Goal: Task Accomplishment & Management: Complete application form

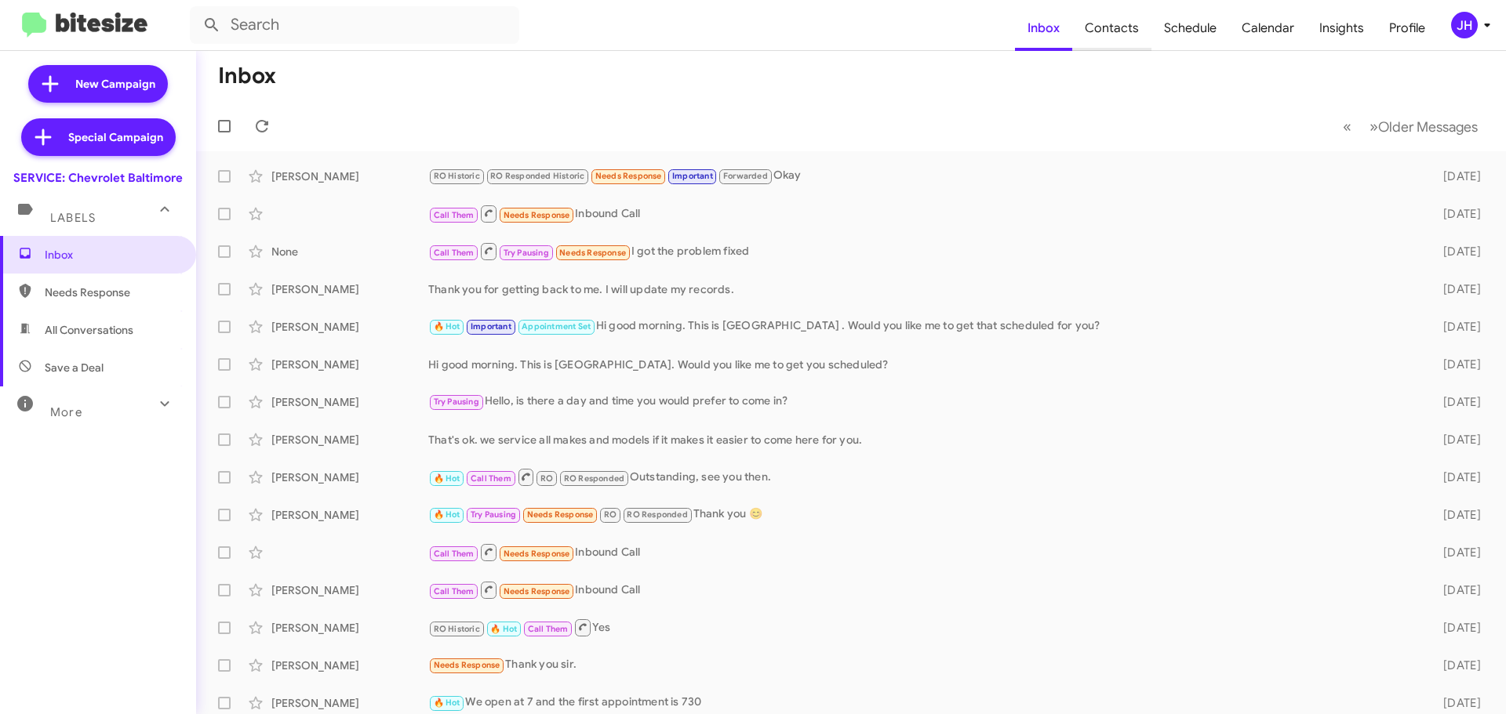
click at [1147, 35] on span "Contacts" at bounding box center [1111, 27] width 79 height 45
type input "in:groups"
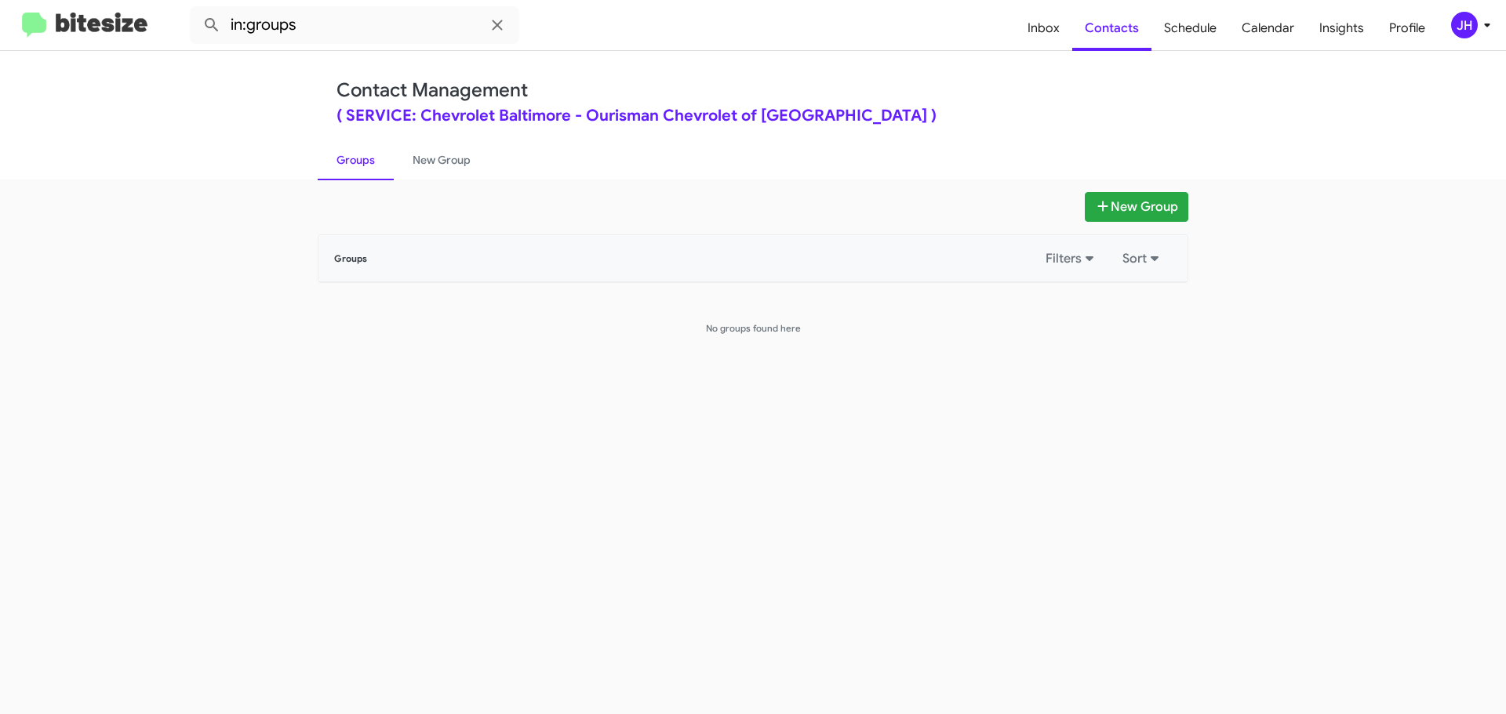
click at [1483, 30] on icon at bounding box center [1487, 25] width 19 height 19
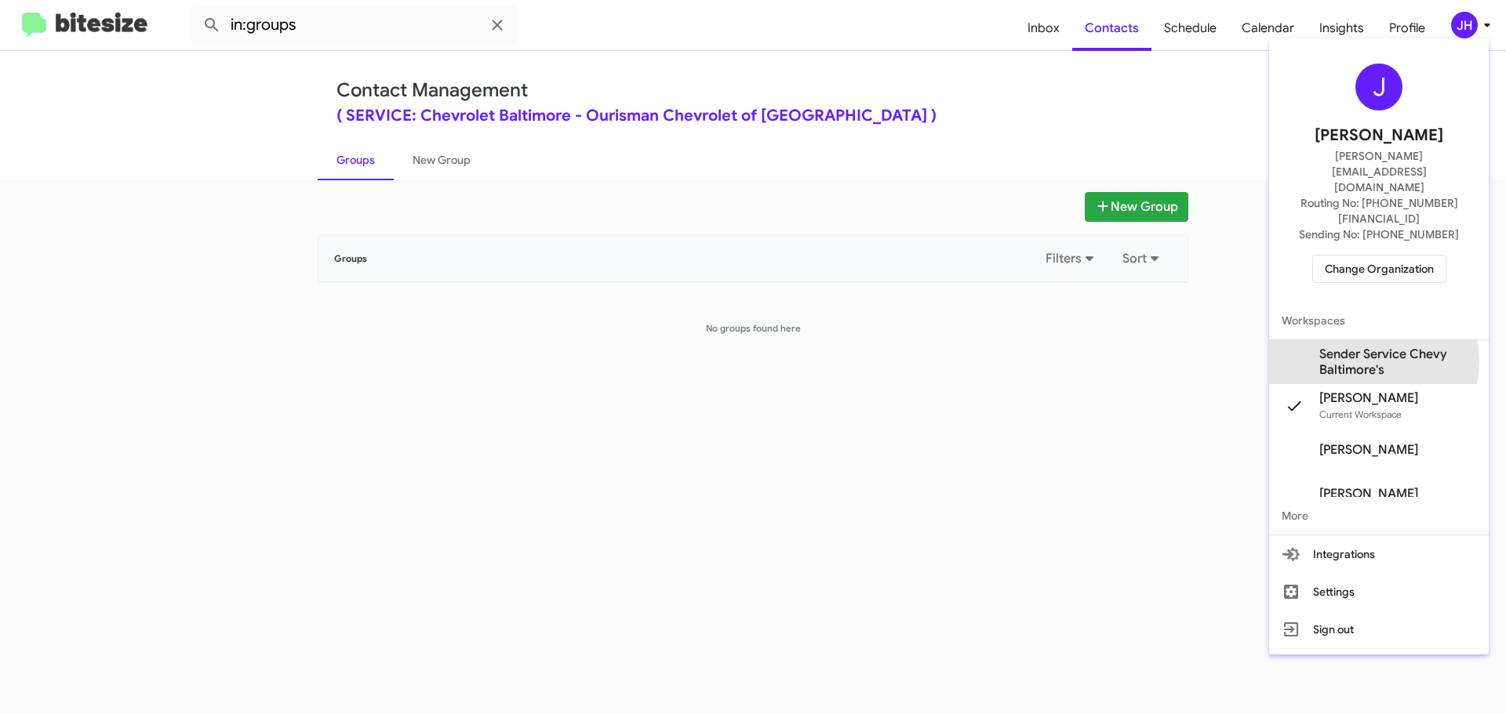
click at [1370, 347] on span "Sender Service Chevy Baltimore's" at bounding box center [1397, 362] width 157 height 31
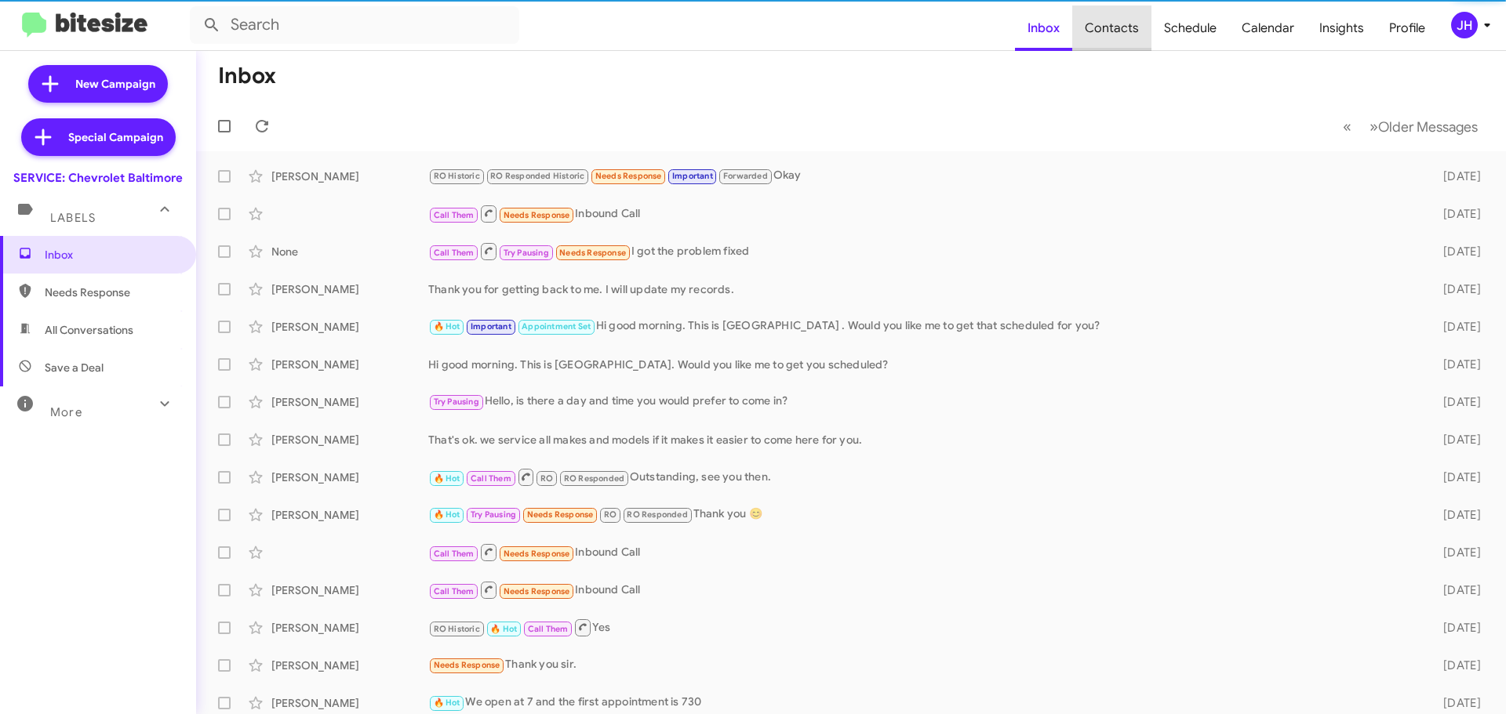
click at [1119, 28] on span "Contacts" at bounding box center [1111, 27] width 79 height 45
type input "in:groups"
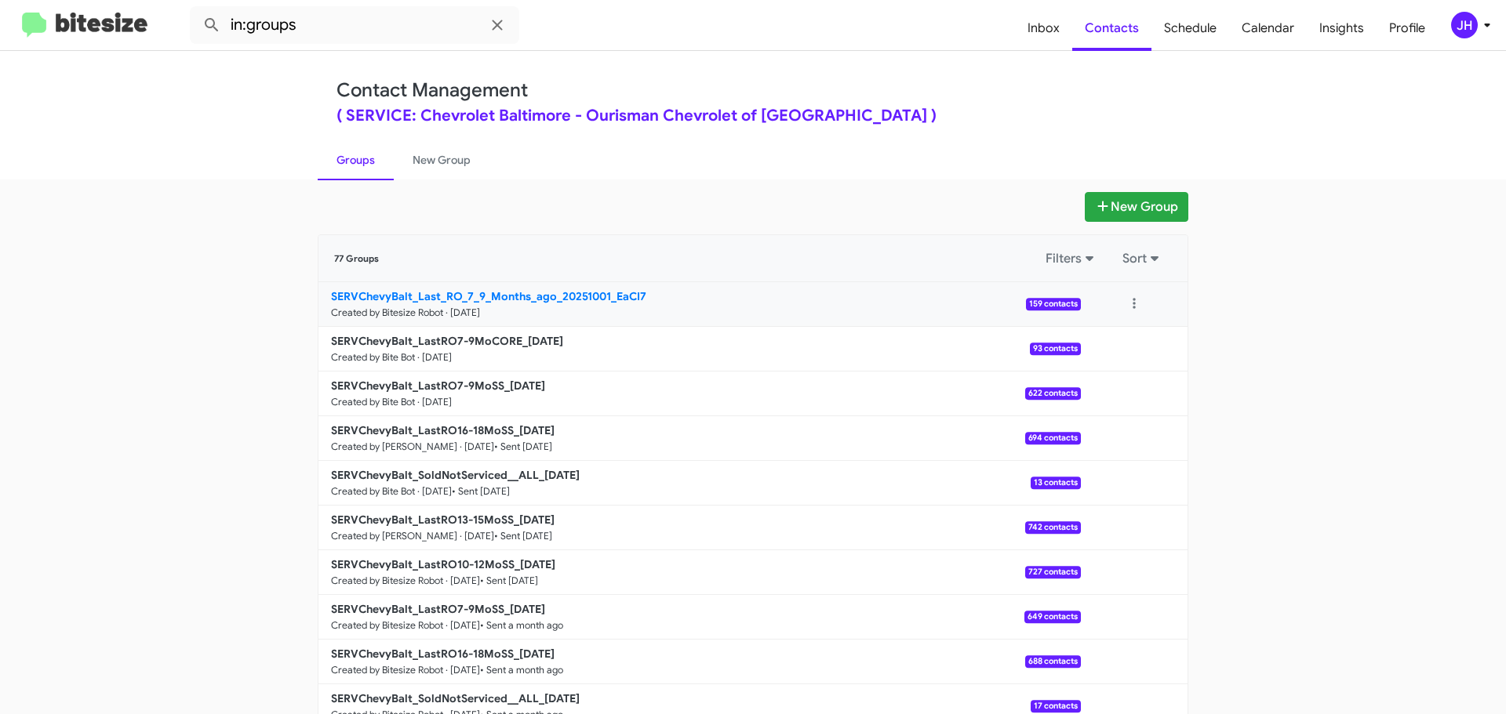
click at [765, 301] on p "SERVChevyBalt_Last_RO_7_9_Months_ago_20251001_EaCI7" at bounding box center [699, 297] width 737 height 16
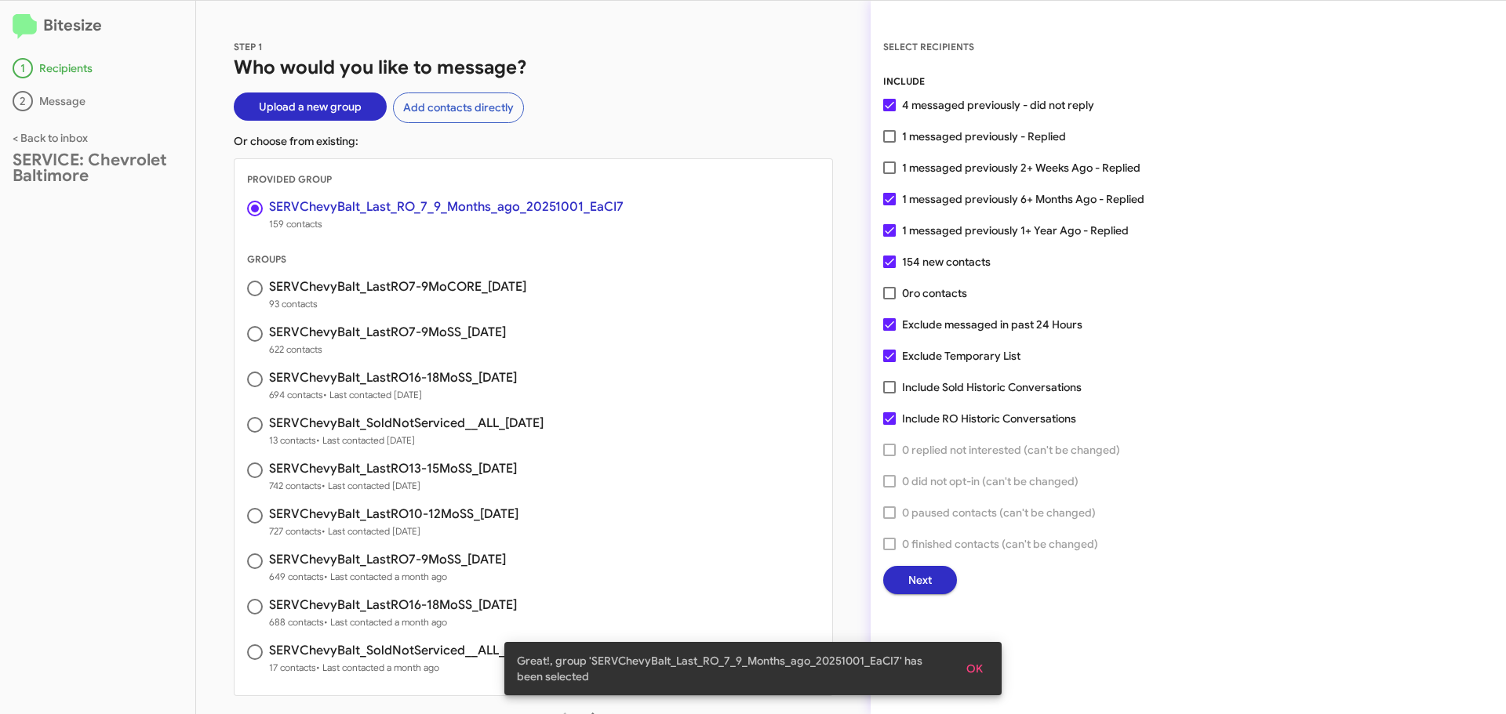
click at [885, 139] on span at bounding box center [889, 136] width 13 height 13
click at [889, 143] on input "1 messaged previously - Replied" at bounding box center [889, 143] width 1 height 1
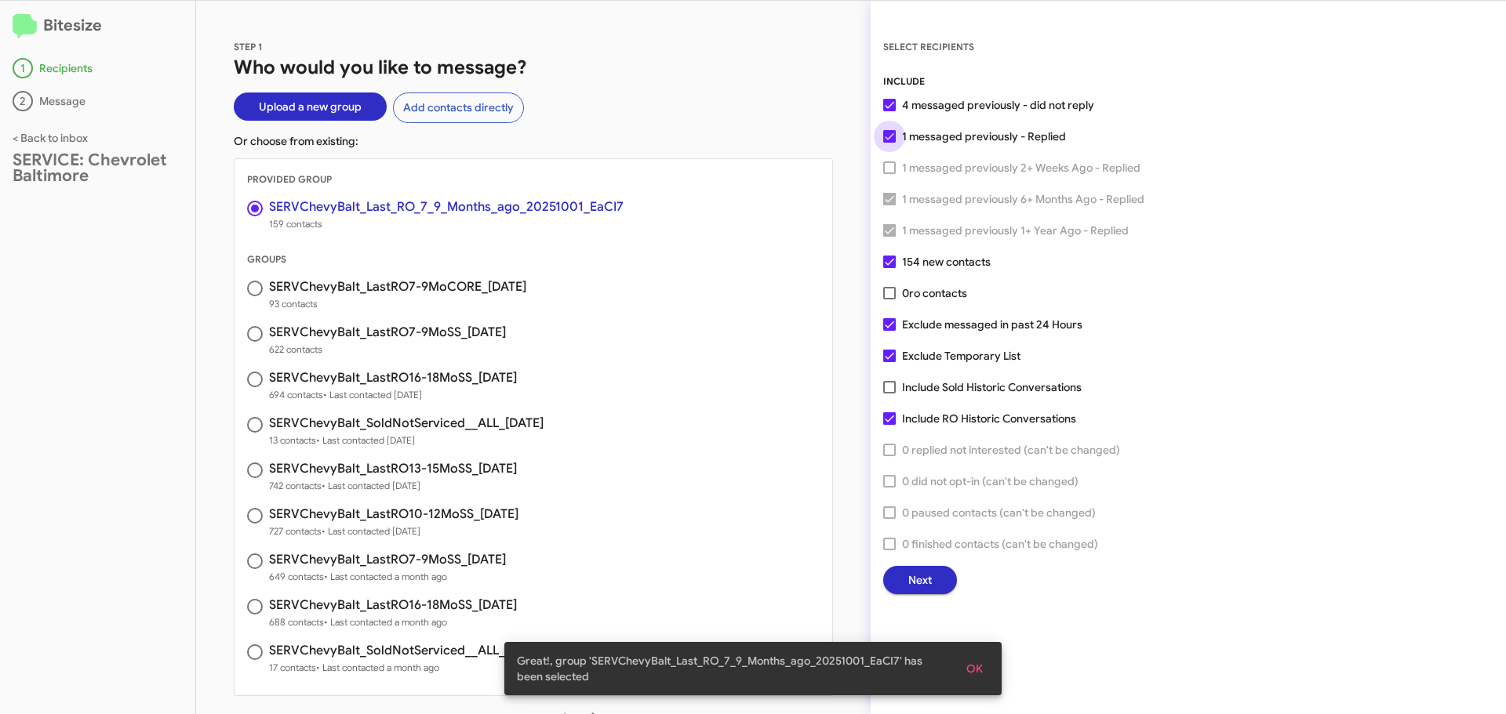
click at [885, 139] on span at bounding box center [889, 136] width 13 height 13
click at [889, 143] on input "1 messaged previously - Replied" at bounding box center [889, 143] width 1 height 1
checkbox input "false"
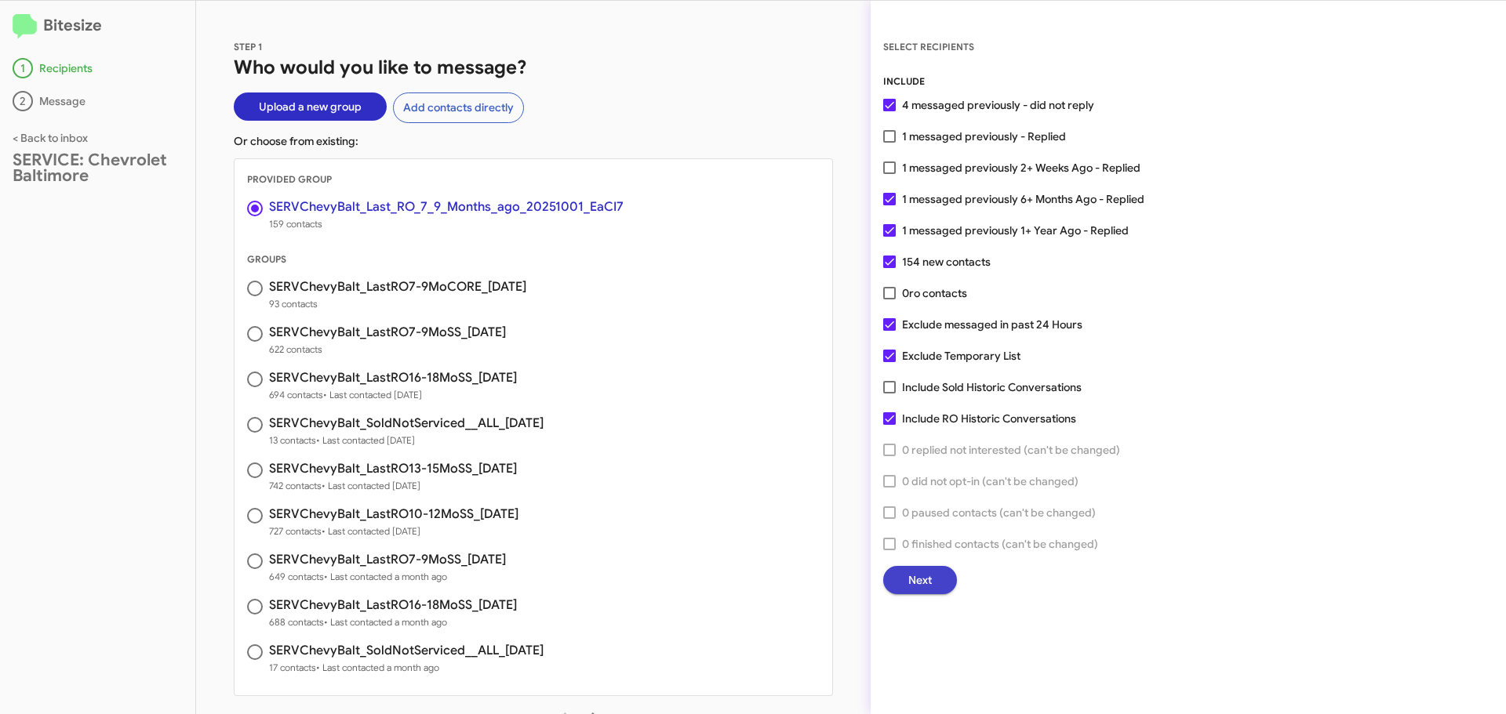
click at [925, 573] on span "Next" at bounding box center [920, 580] width 24 height 28
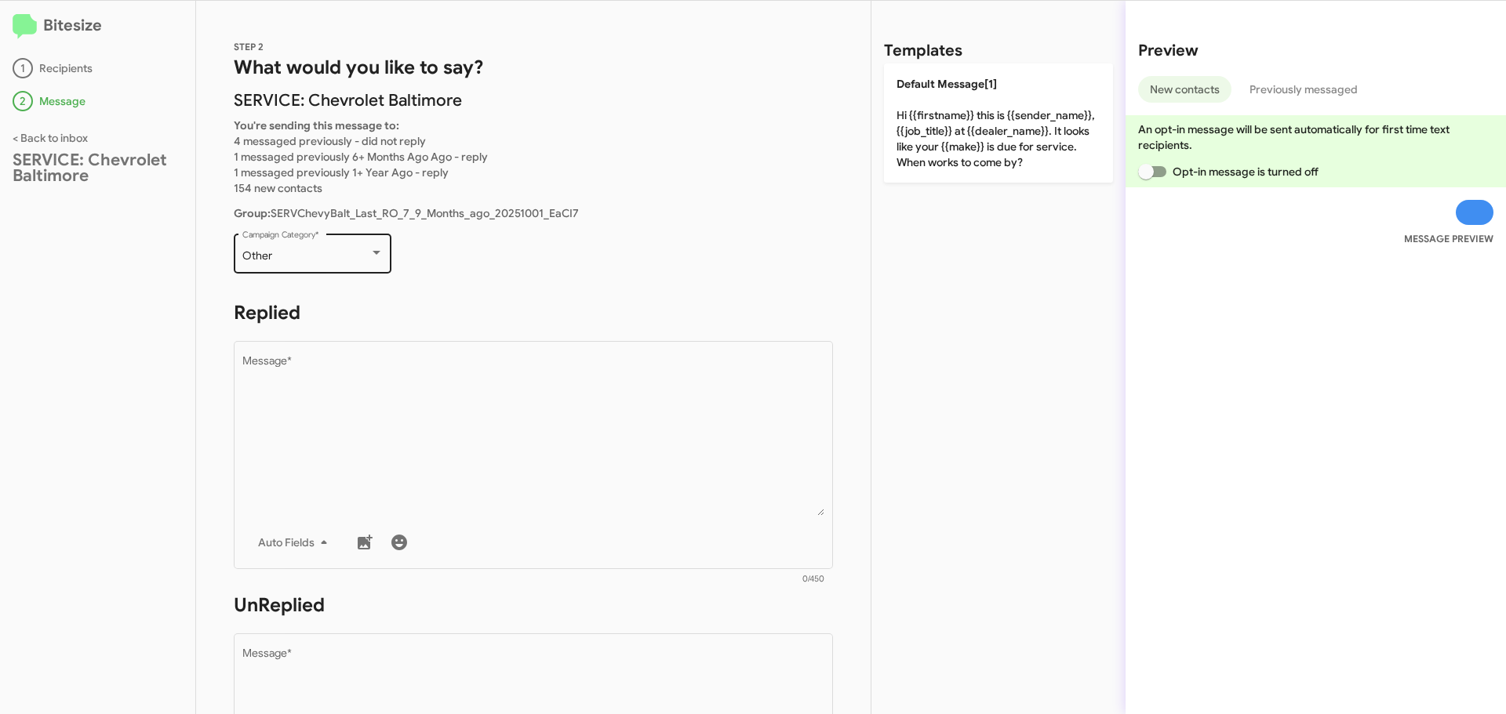
click at [350, 256] on div "Other" at bounding box center [305, 256] width 127 height 13
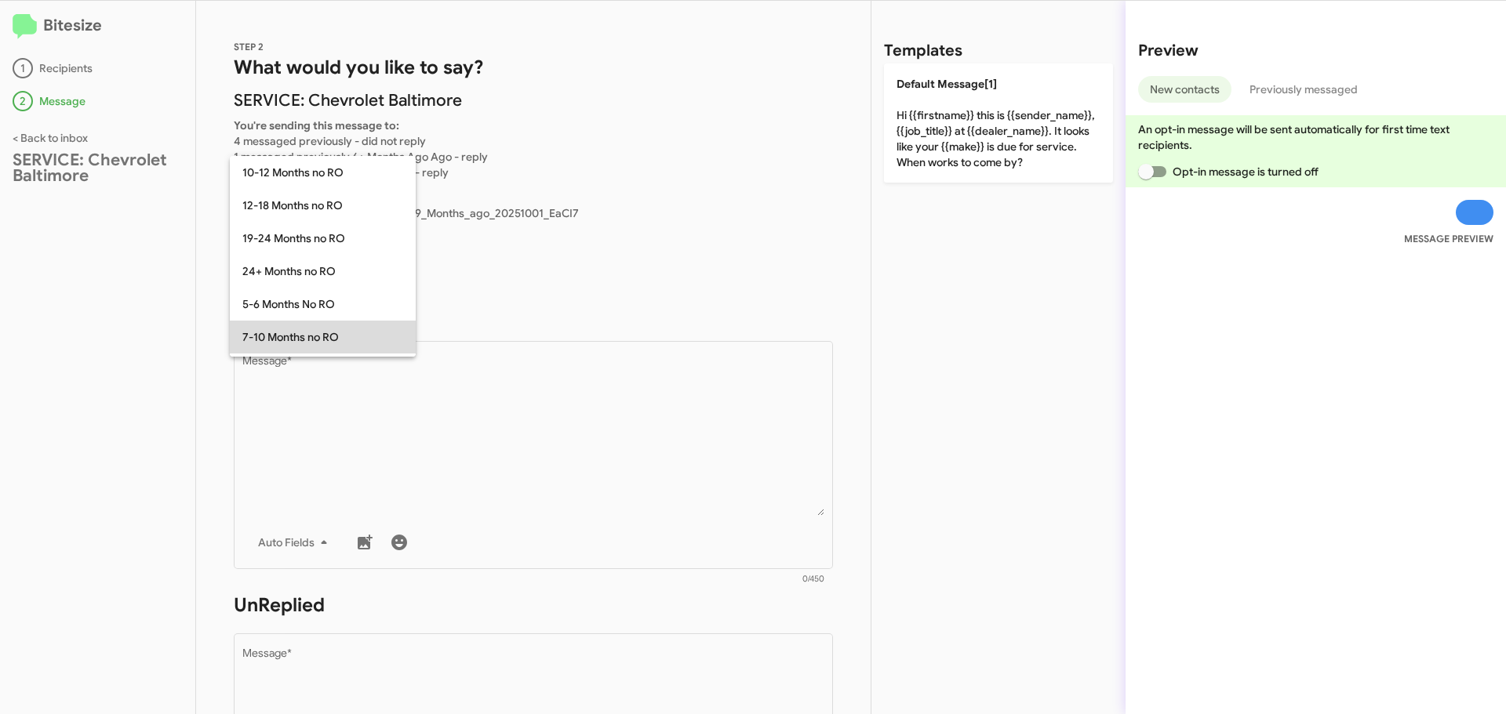
click at [333, 323] on span "7-10 Months no RO" at bounding box center [322, 337] width 161 height 33
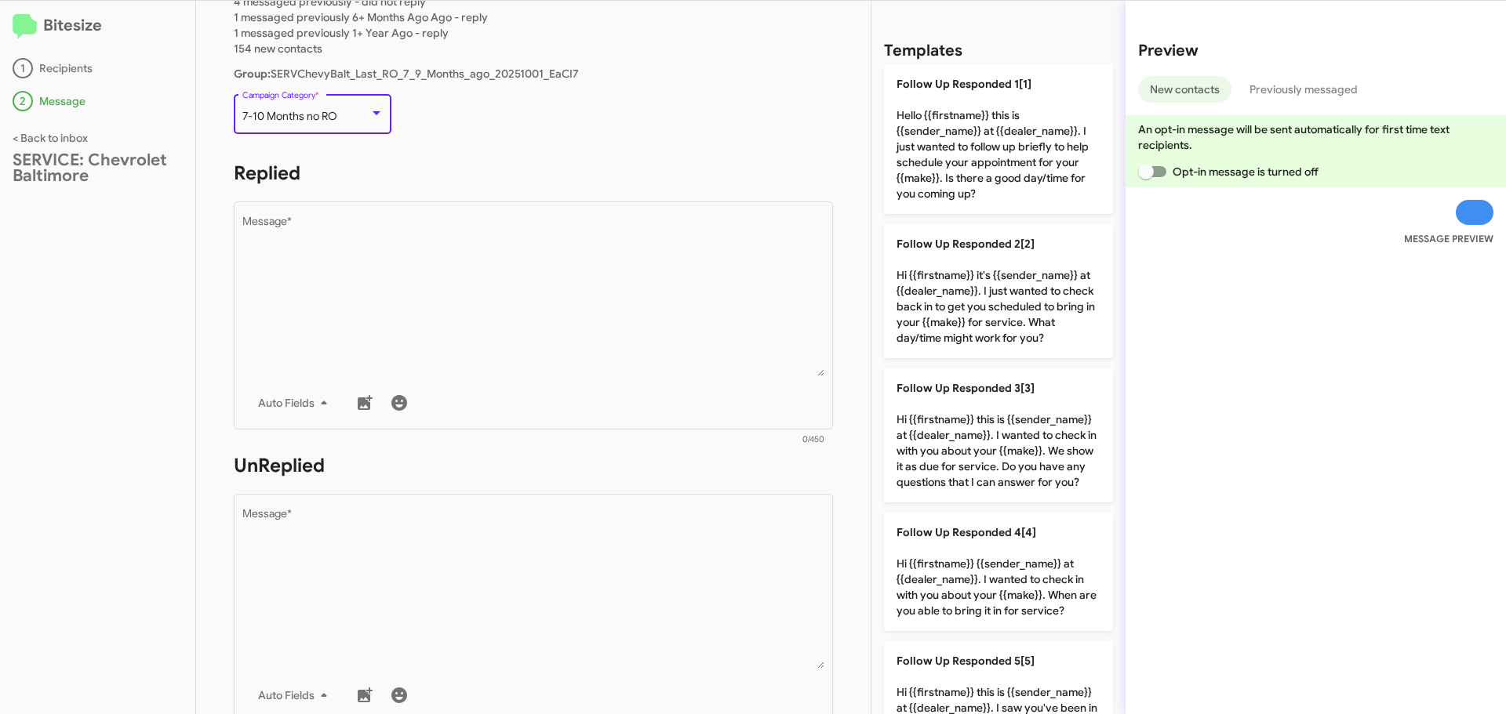
scroll to position [157, 0]
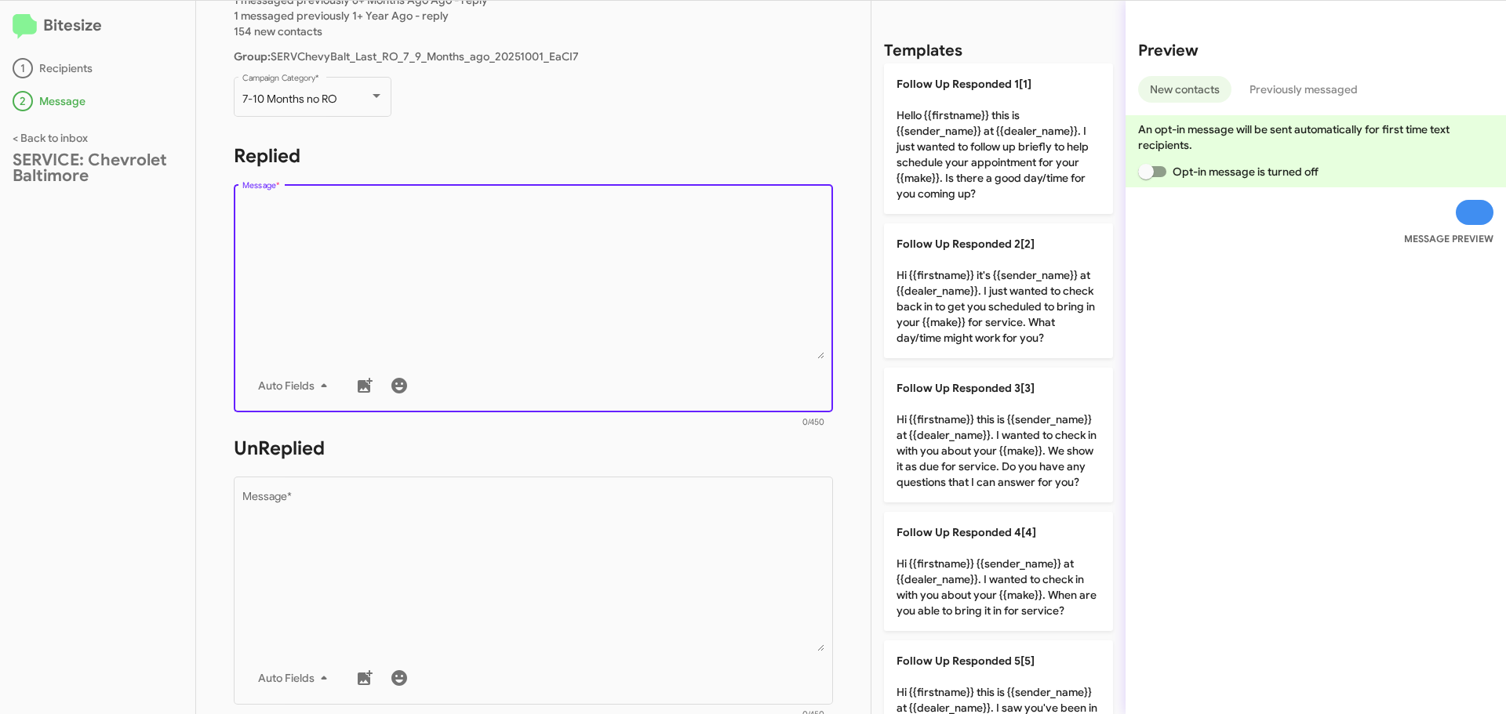
click at [371, 241] on textarea "Message *" at bounding box center [533, 279] width 583 height 160
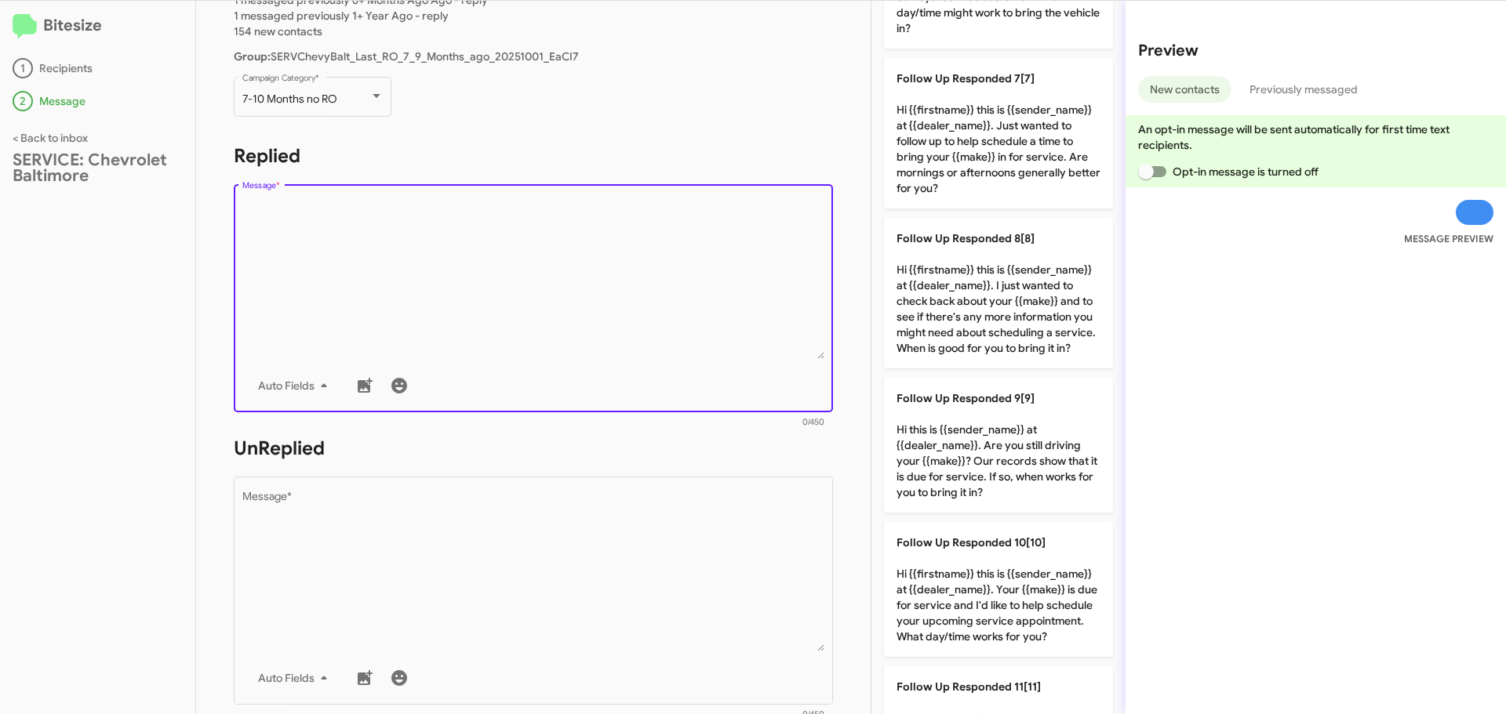
scroll to position [1445, 0]
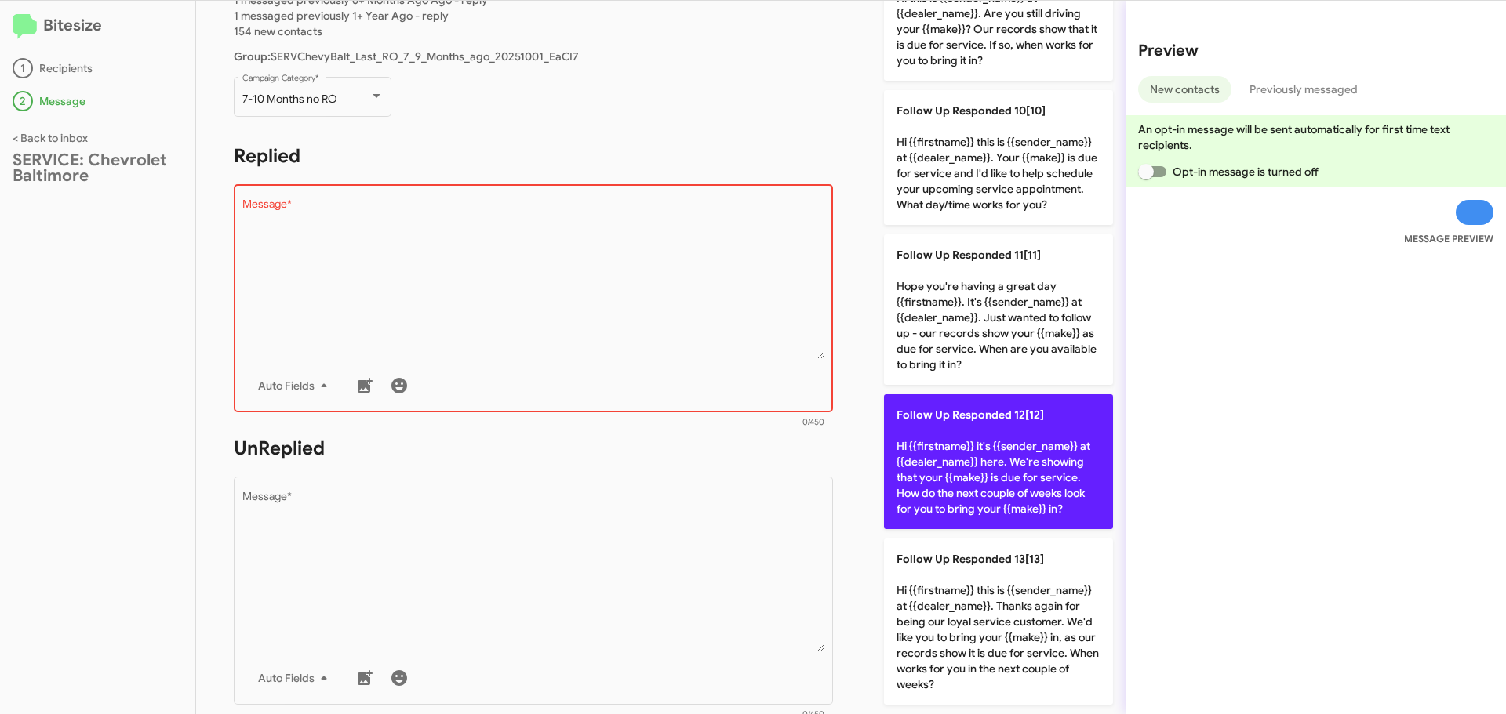
click at [1025, 420] on p "Follow Up Responded 12[12] Hi {{firstname}} it's {{sender_name}} at {{dealer_na…" at bounding box center [998, 461] width 229 height 135
type textarea "Hi {{firstname}} it's {{sender_name}} at {{dealer_name}} here. We're showing th…"
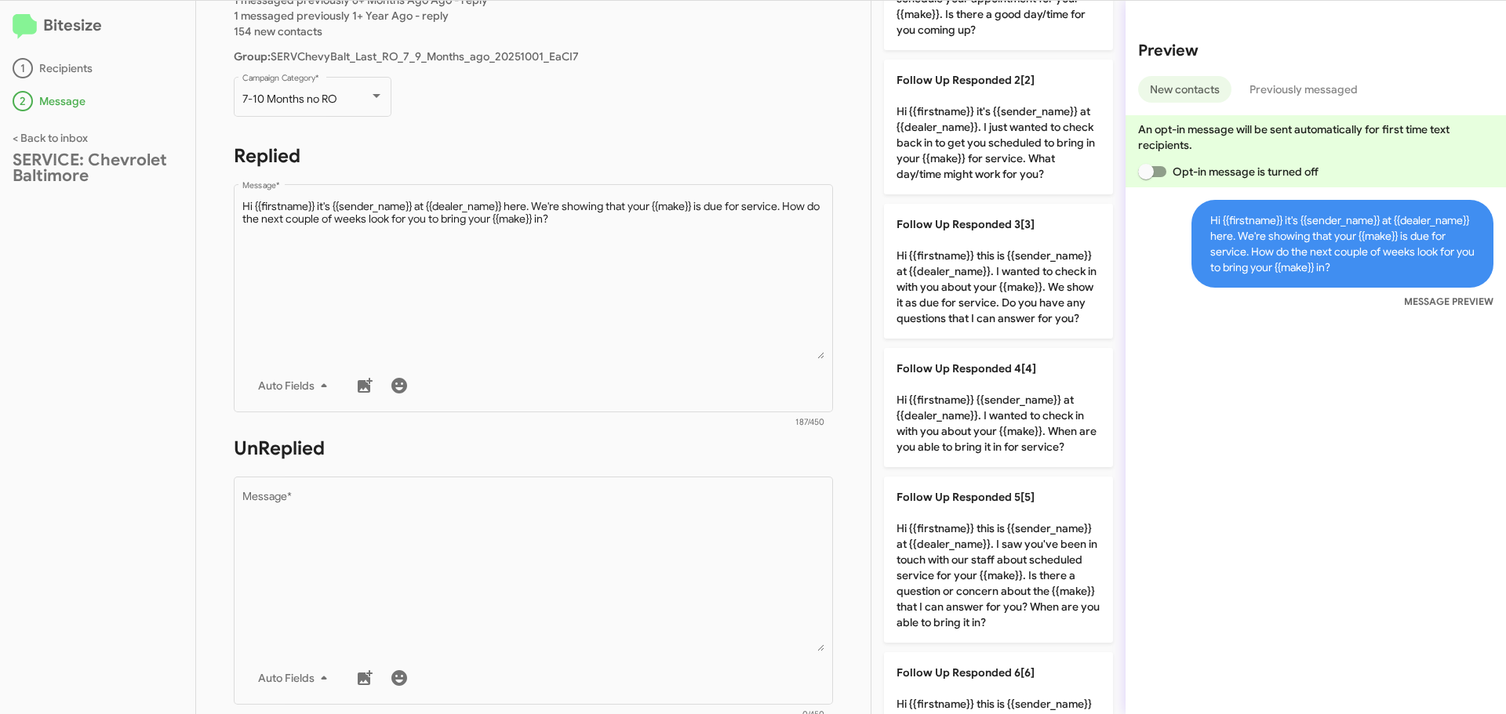
scroll to position [0, 0]
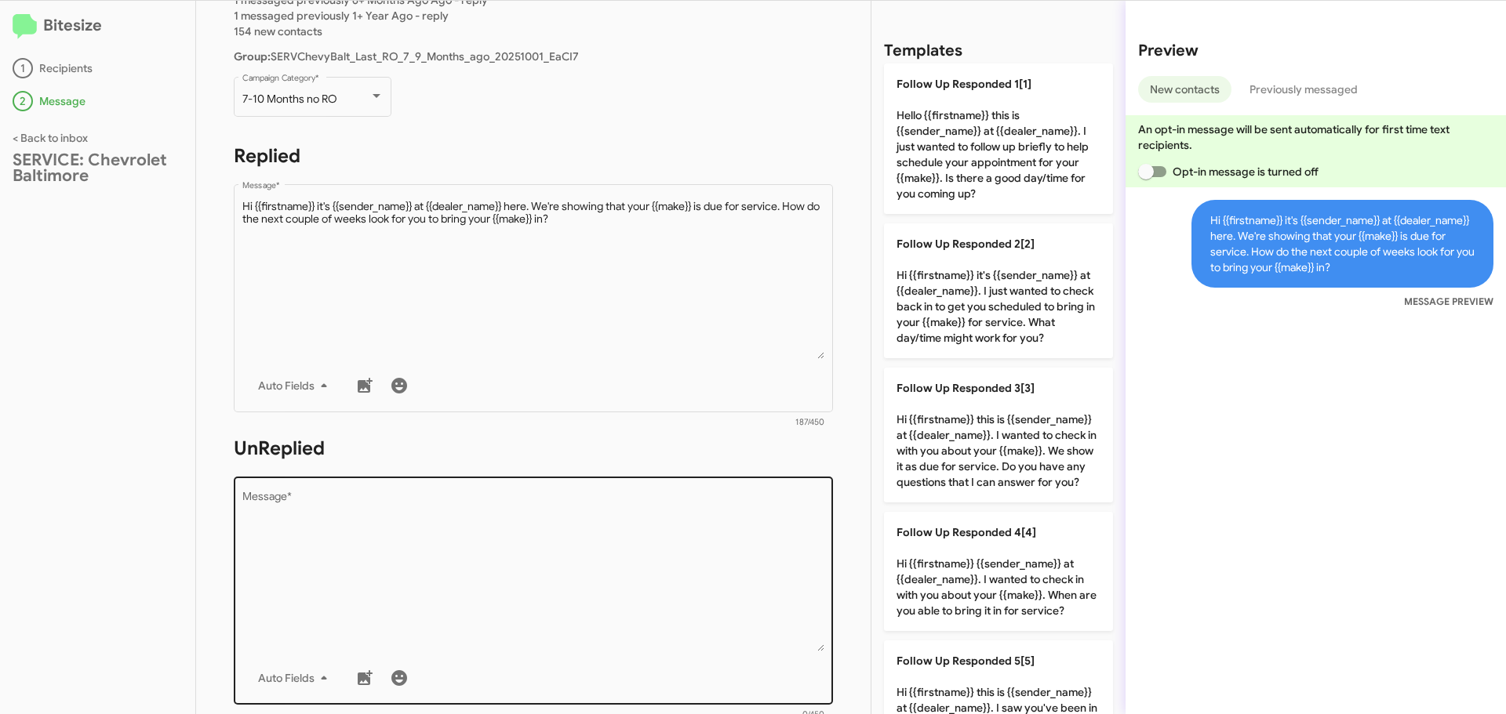
click at [558, 505] on textarea "Message *" at bounding box center [533, 572] width 583 height 160
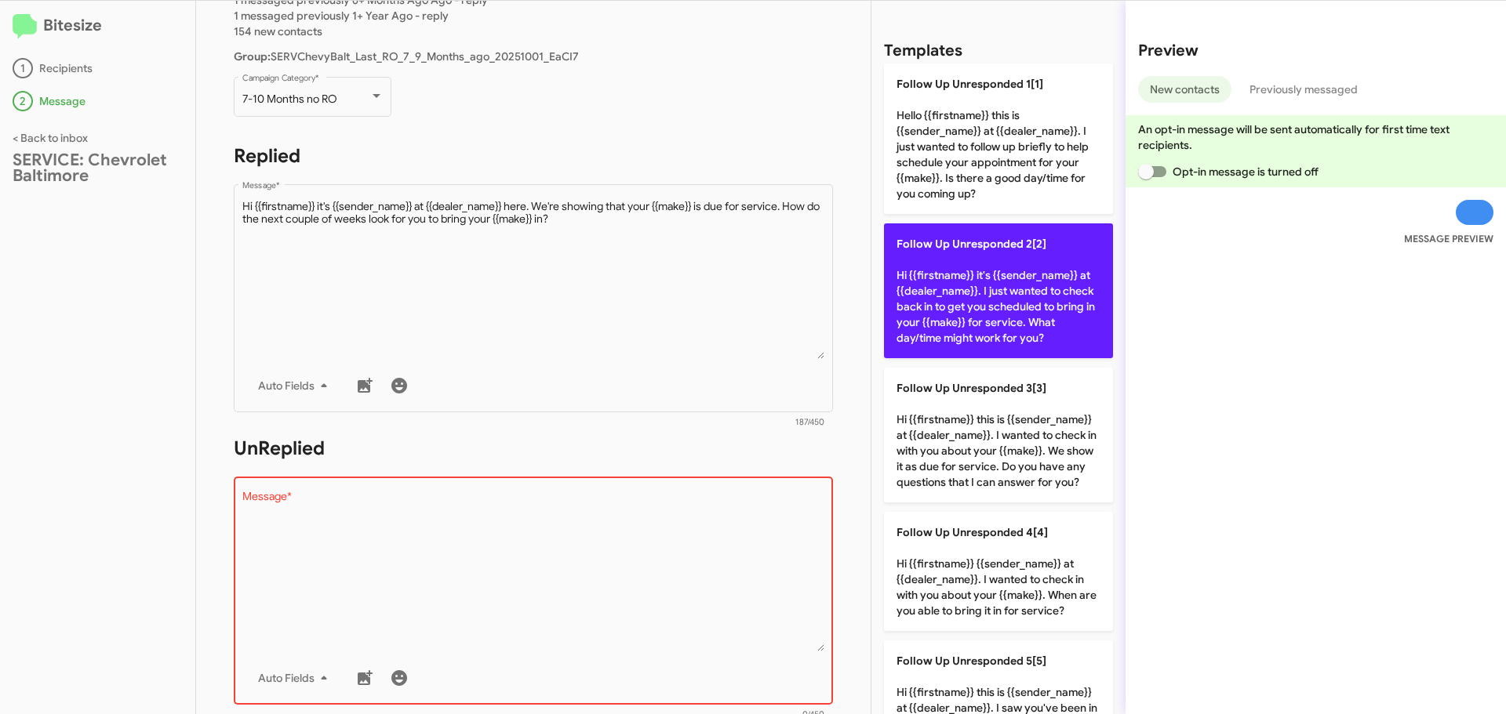
click at [958, 272] on p "Follow Up Unresponded 2[2] Hi {{firstname}} it's {{sender_name}} at {{dealer_na…" at bounding box center [998, 291] width 229 height 135
type textarea "Hi {{firstname}} it's {{sender_name}} at {{dealer_name}}. I just wanted to chec…"
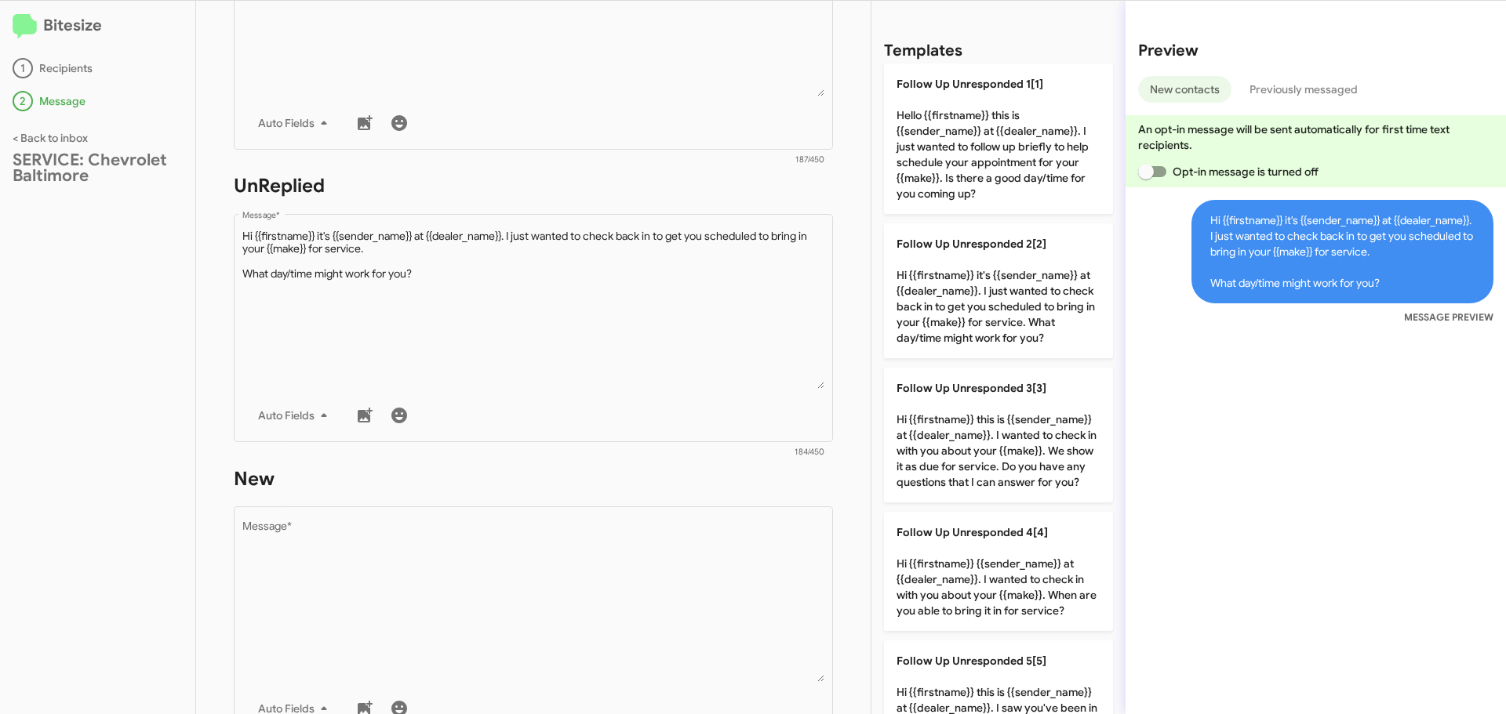
scroll to position [471, 0]
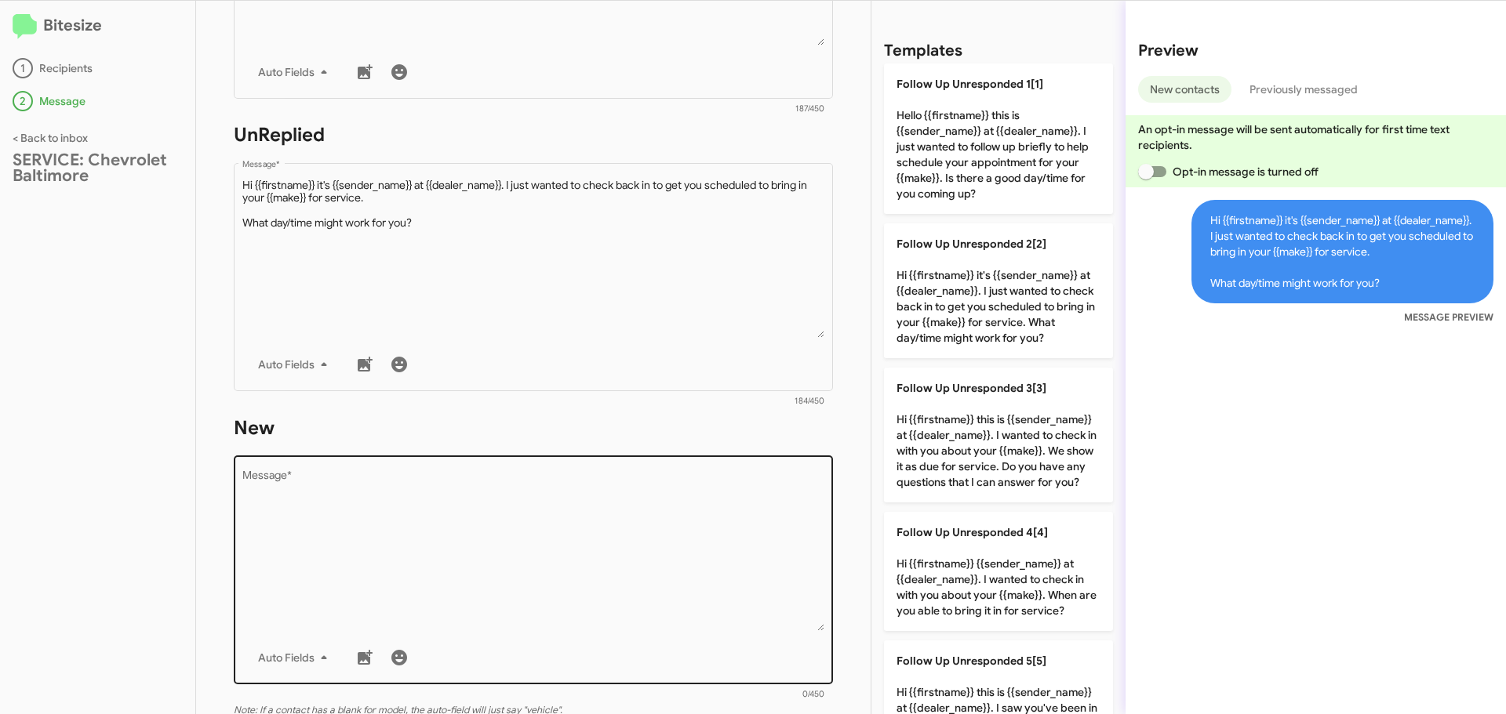
click at [425, 476] on textarea "Message *" at bounding box center [533, 551] width 583 height 160
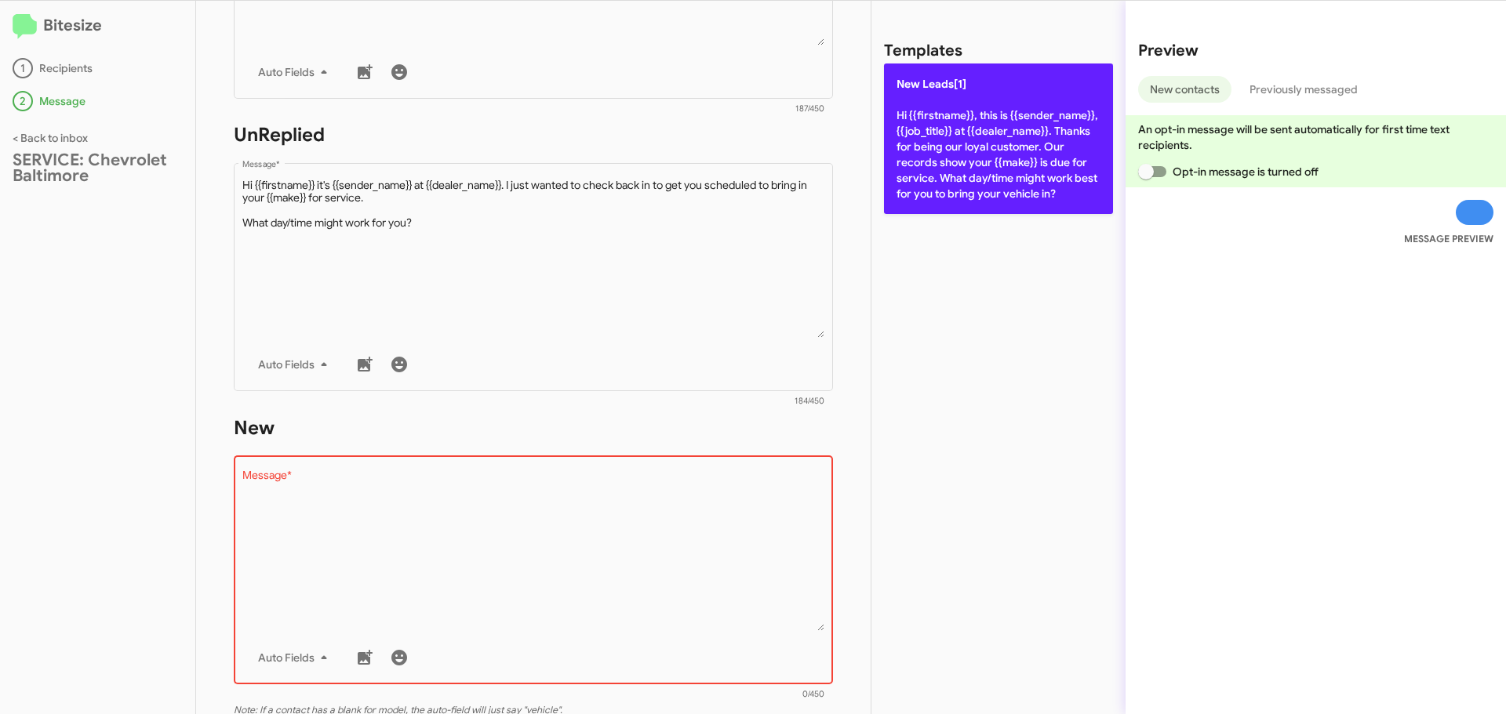
click at [944, 202] on p "New Leads[1] Hi {{firstname}}, this is {{sender_name}}, {{job_title}} at {{deal…" at bounding box center [998, 139] width 229 height 151
type textarea "Hi {{firstname}}, this is {{sender_name}}, {{job_title}} at {{dealer_name}}. Th…"
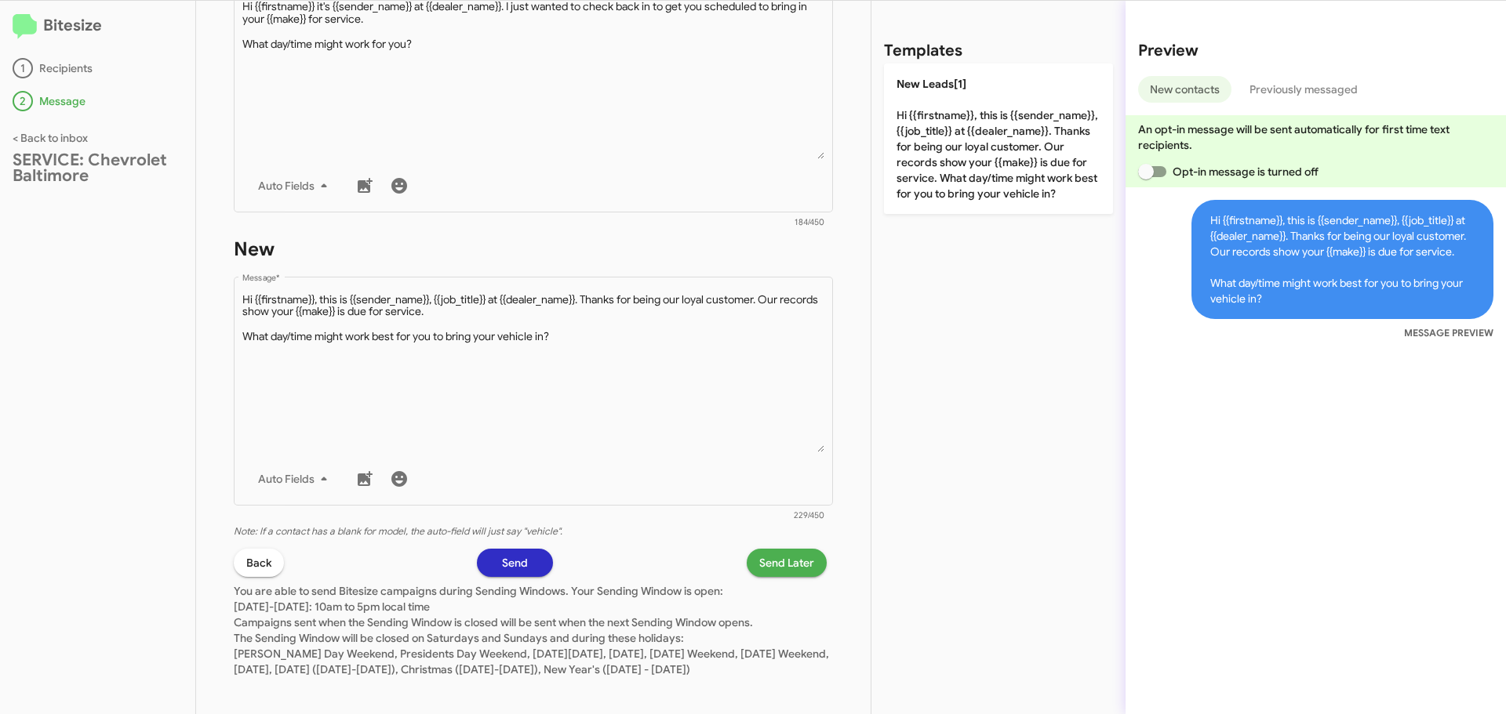
scroll to position [675, 0]
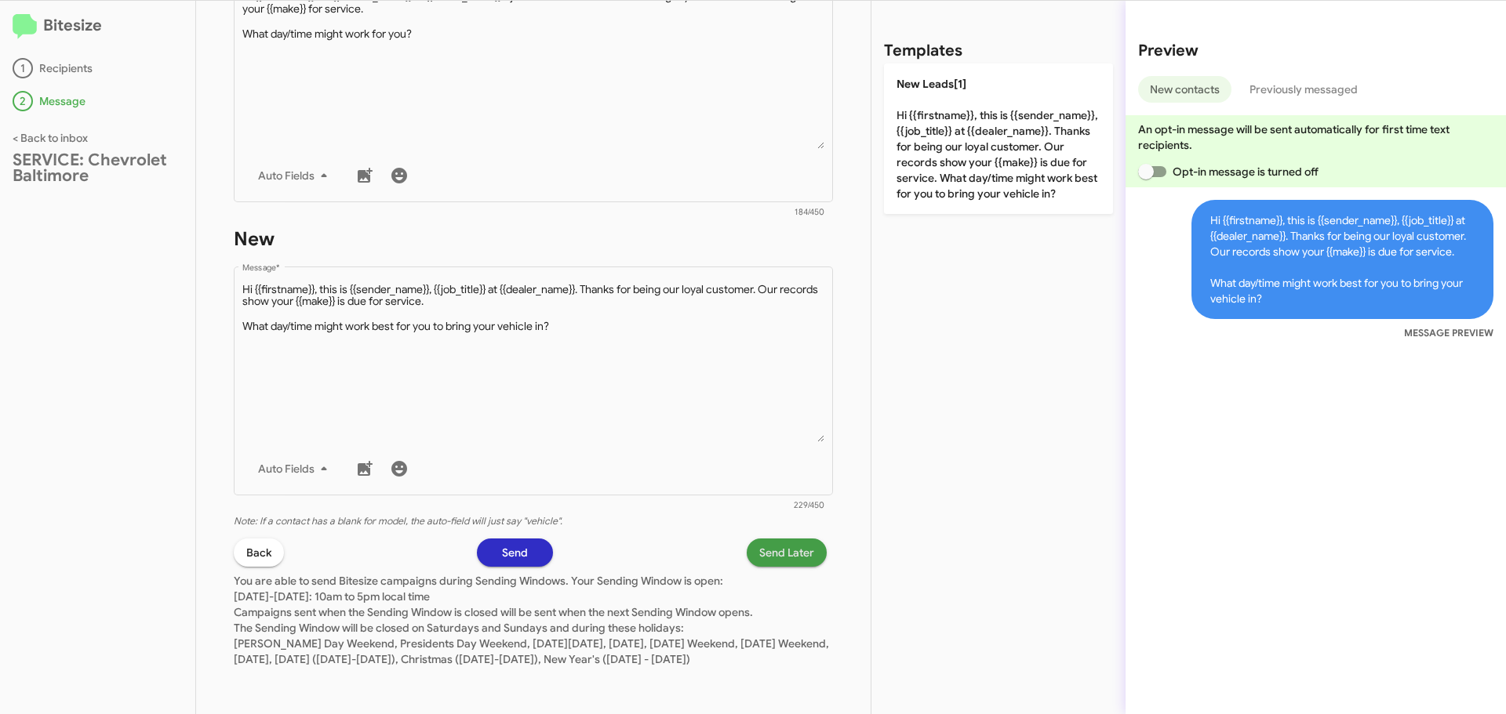
click at [760, 548] on span "Send Later" at bounding box center [786, 553] width 55 height 28
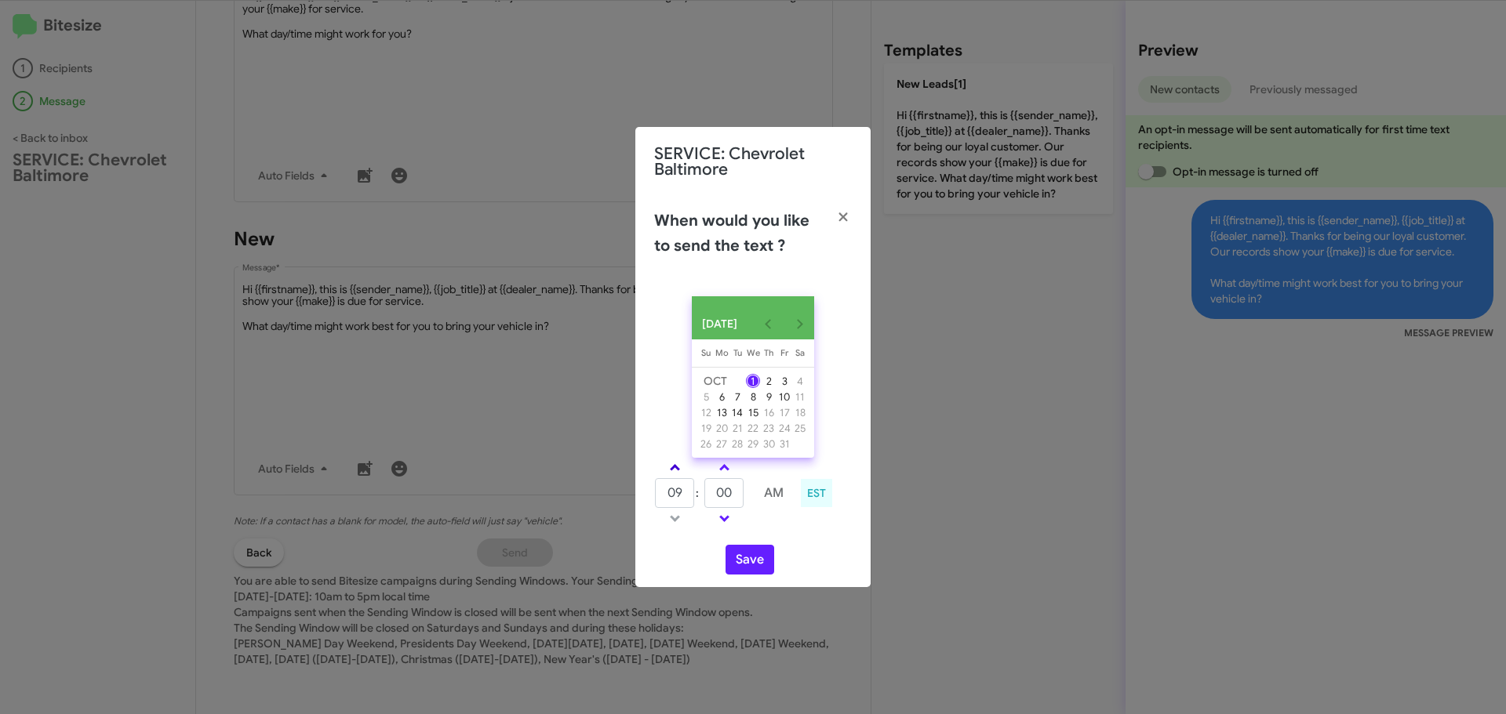
click at [670, 468] on link at bounding box center [674, 468] width 27 height 18
type input "01"
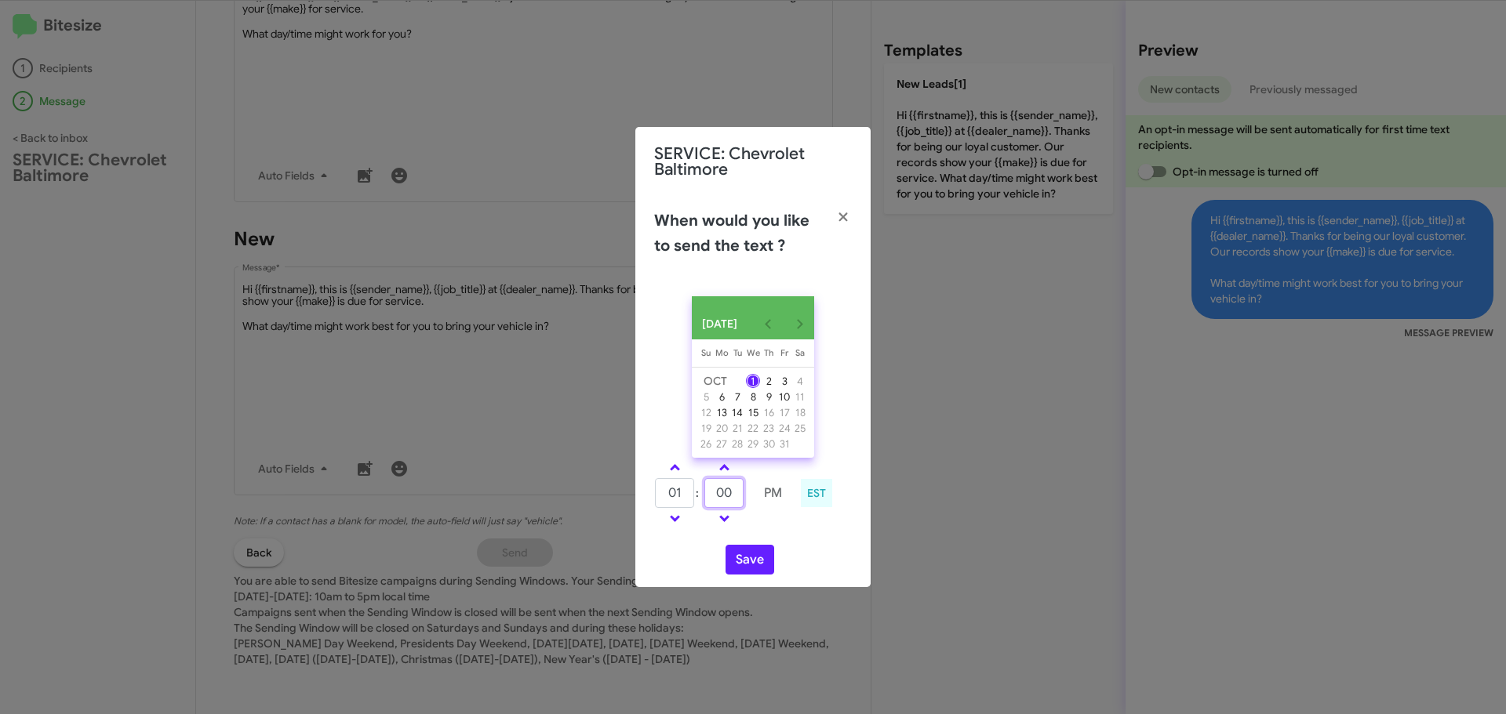
drag, startPoint x: 733, startPoint y: 499, endPoint x: 723, endPoint y: 504, distance: 11.6
click at [723, 504] on input "00" at bounding box center [723, 493] width 39 height 30
type input "02"
click at [743, 565] on button "Save" at bounding box center [749, 560] width 49 height 30
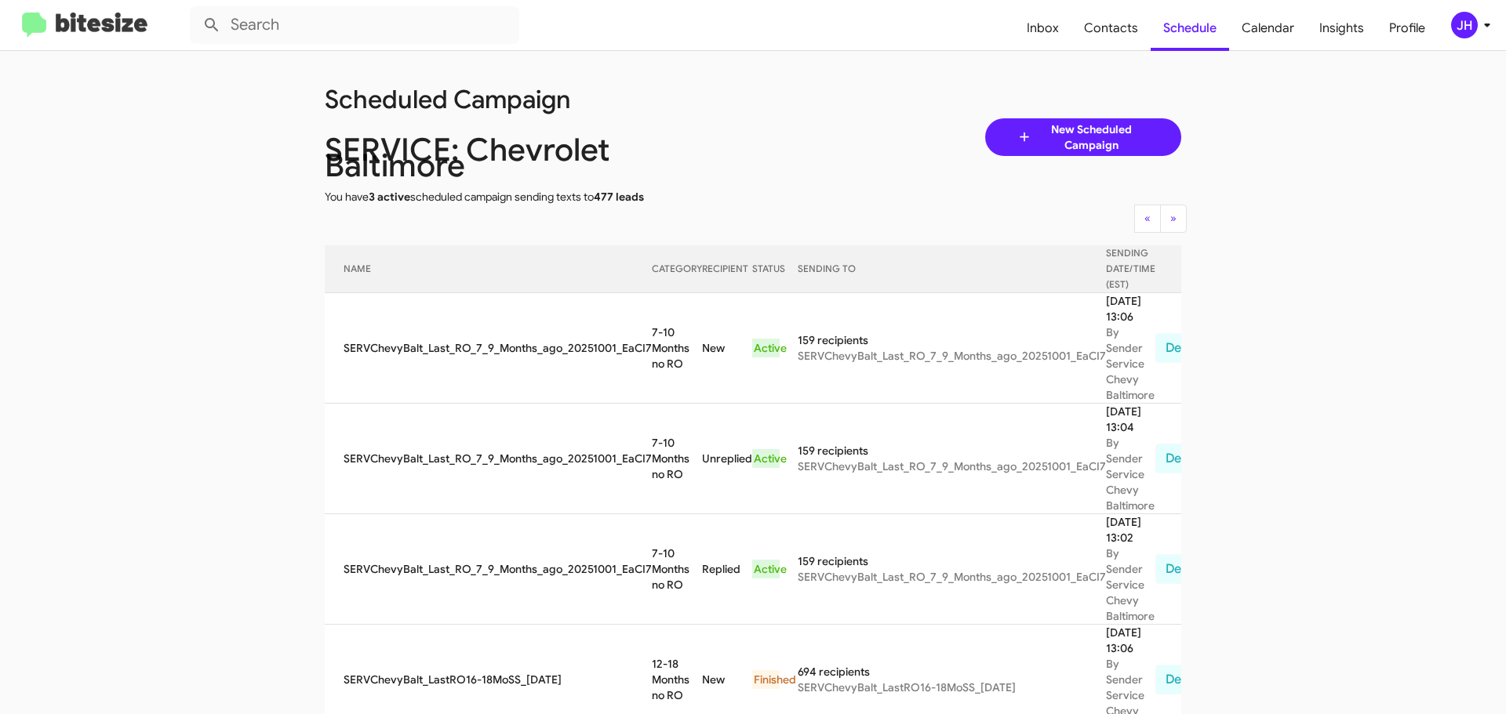
click at [1474, 21] on div "JH" at bounding box center [1464, 25] width 27 height 27
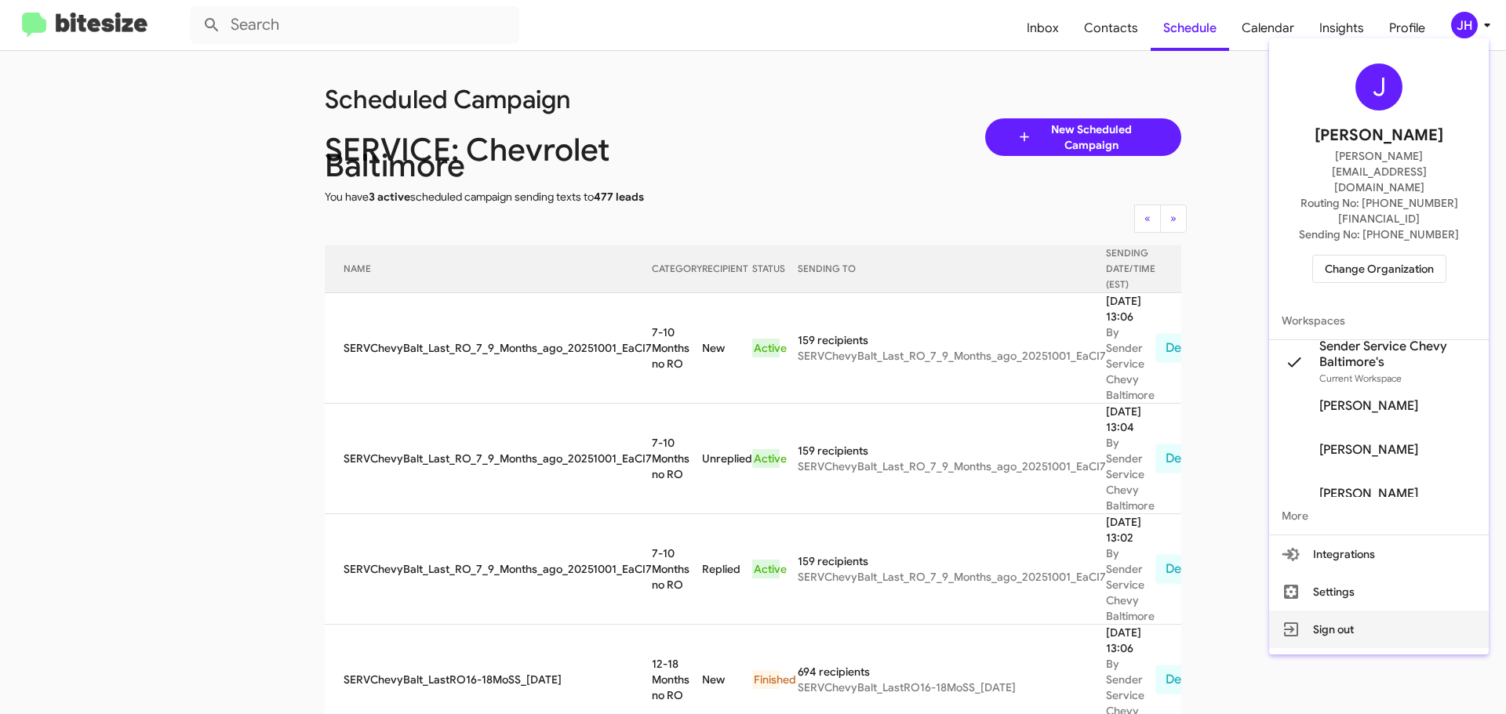
click at [1375, 611] on button "Sign out" at bounding box center [1379, 630] width 220 height 38
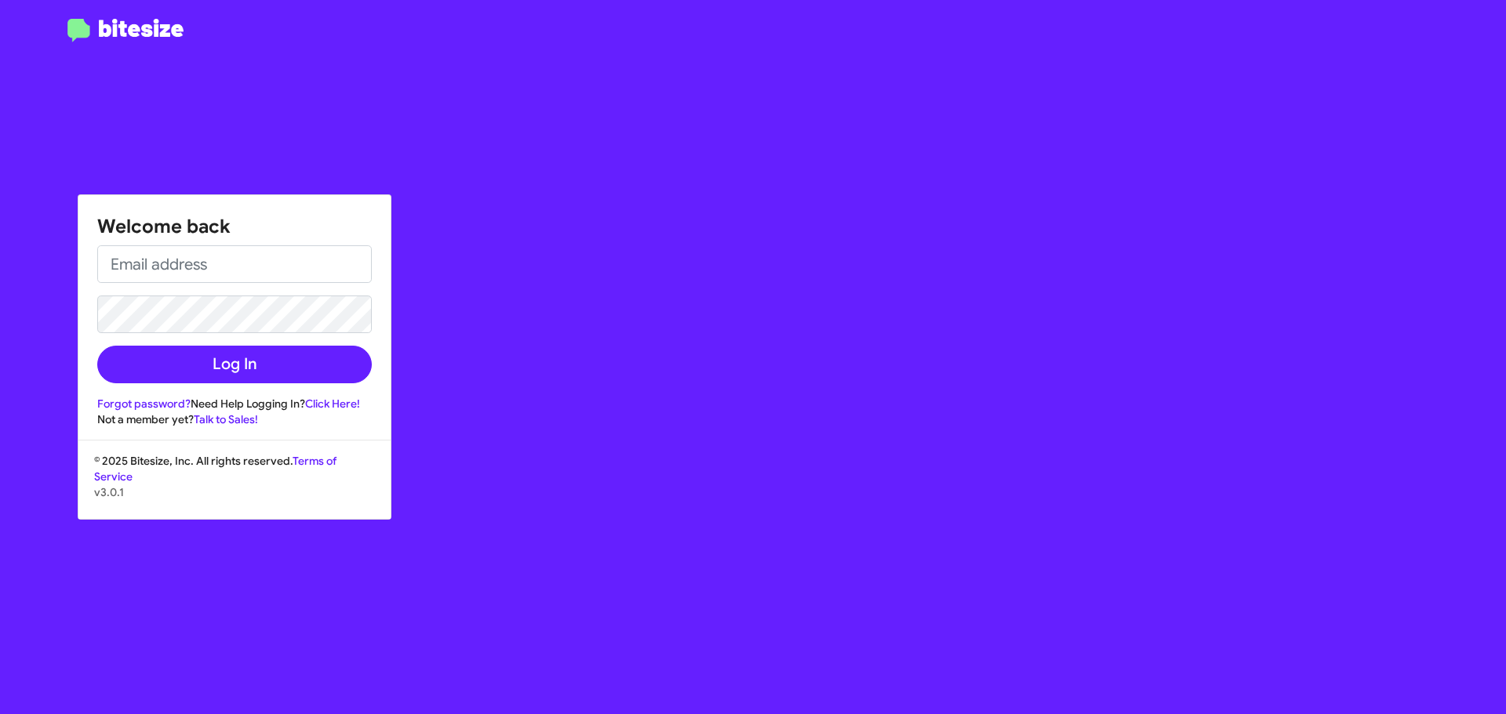
type input "[PERSON_NAME][EMAIL_ADDRESS][DOMAIN_NAME]"
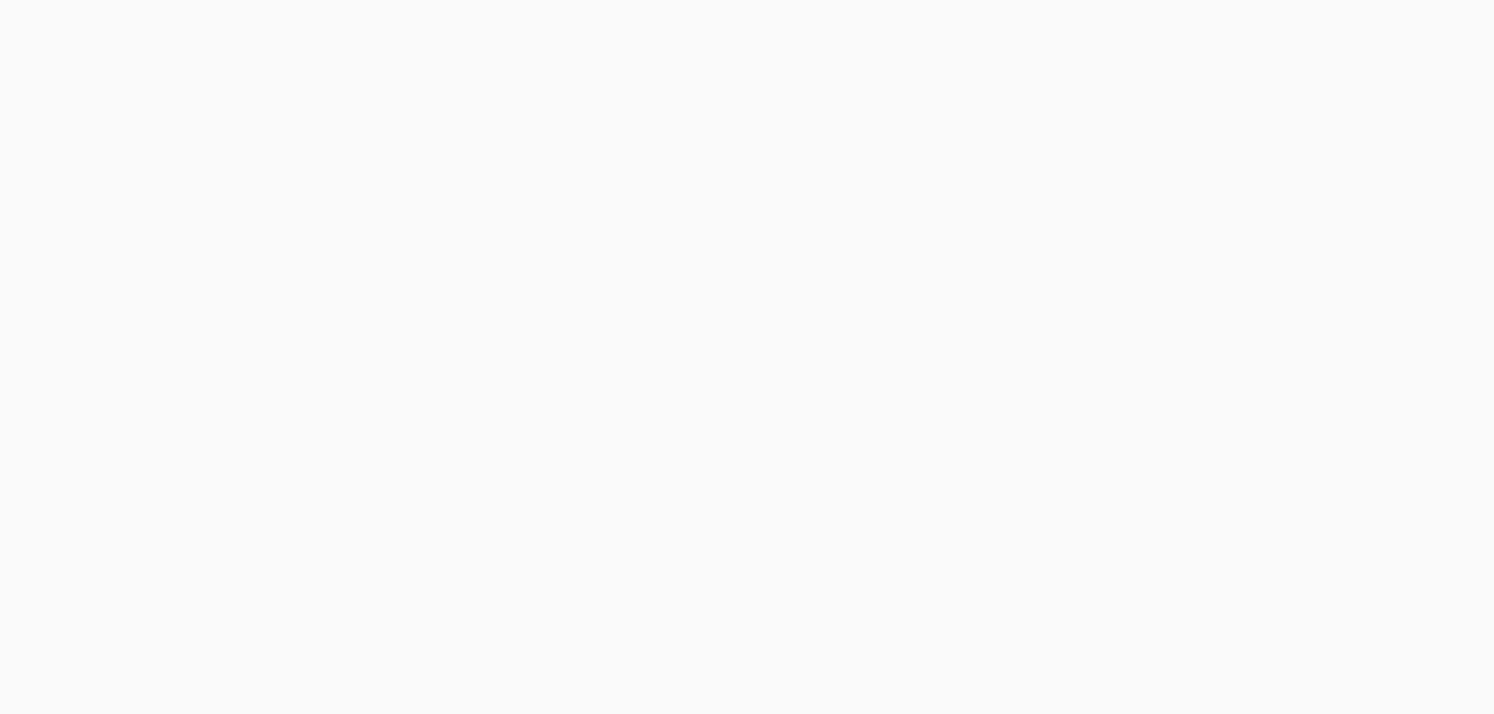
select select "24 MONTHS"
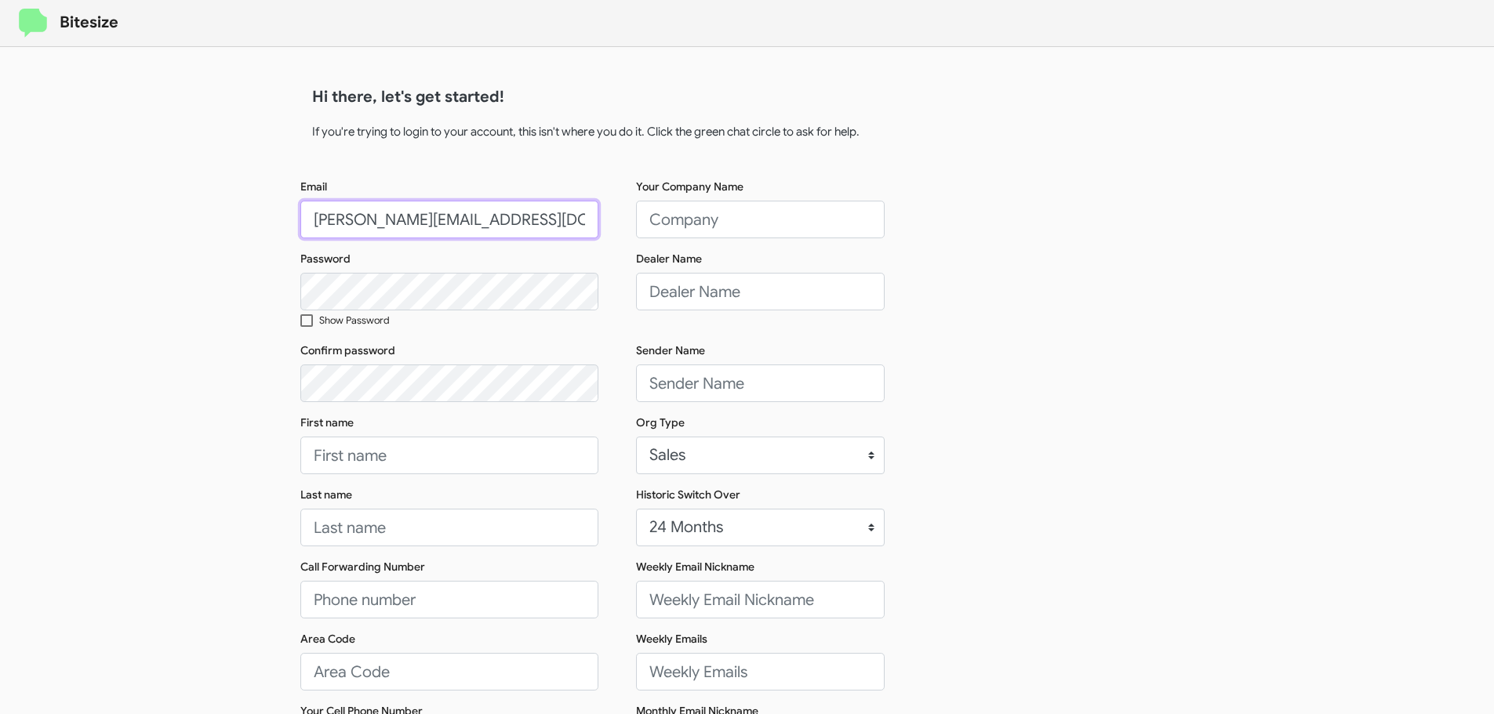
click at [485, 228] on input "[PERSON_NAME][EMAIL_ADDRESS][DOMAIN_NAME]" at bounding box center [449, 220] width 298 height 38
type input "[EMAIL_ADDRESS][DOMAIN_NAME]"
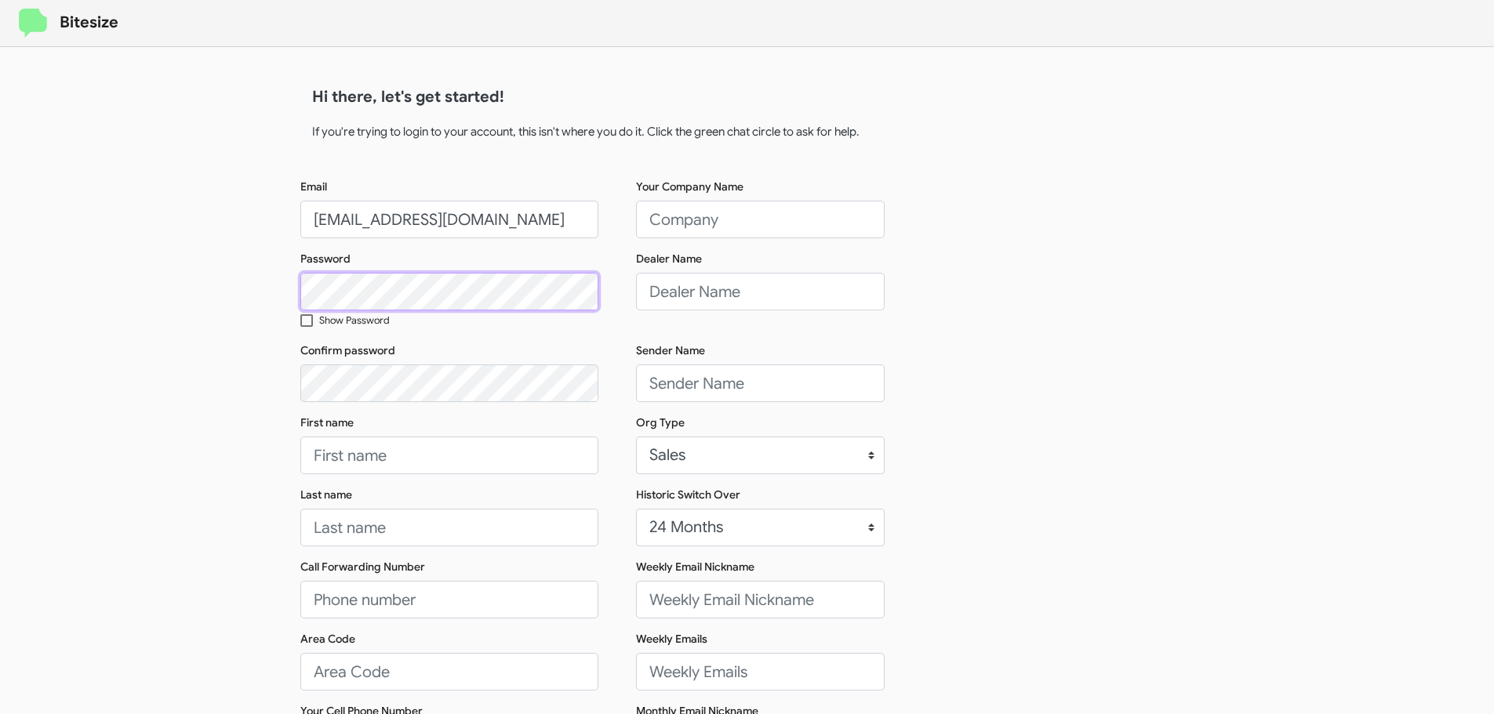
scroll to position [0, 0]
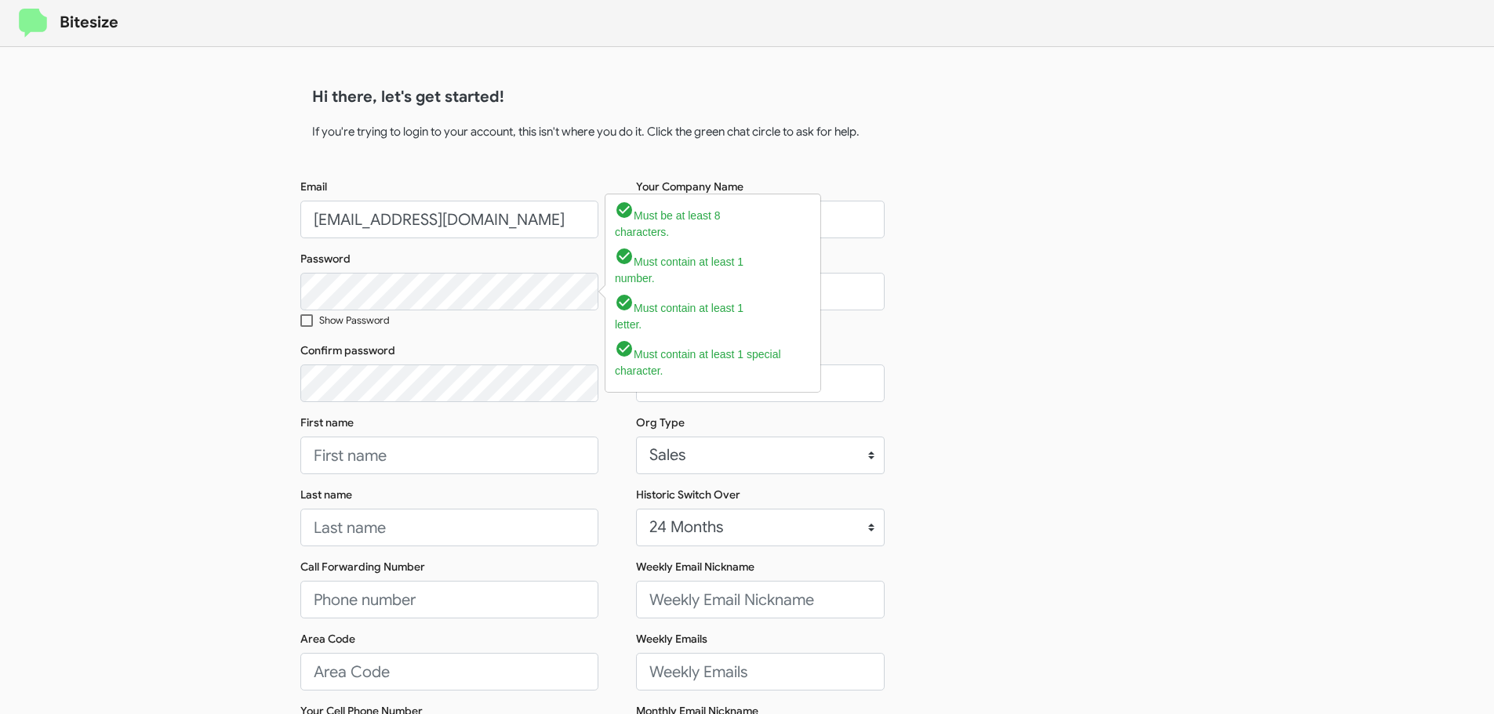
click at [313, 318] on label "Show Password" at bounding box center [344, 321] width 89 height 20
click at [307, 327] on input "Show Password" at bounding box center [306, 327] width 1 height 1
checkbox input "true"
click at [957, 306] on div "Email [EMAIL_ADDRESS][DOMAIN_NAME] Password Show Password Confirm password Firs…" at bounding box center [747, 533] width 894 height 708
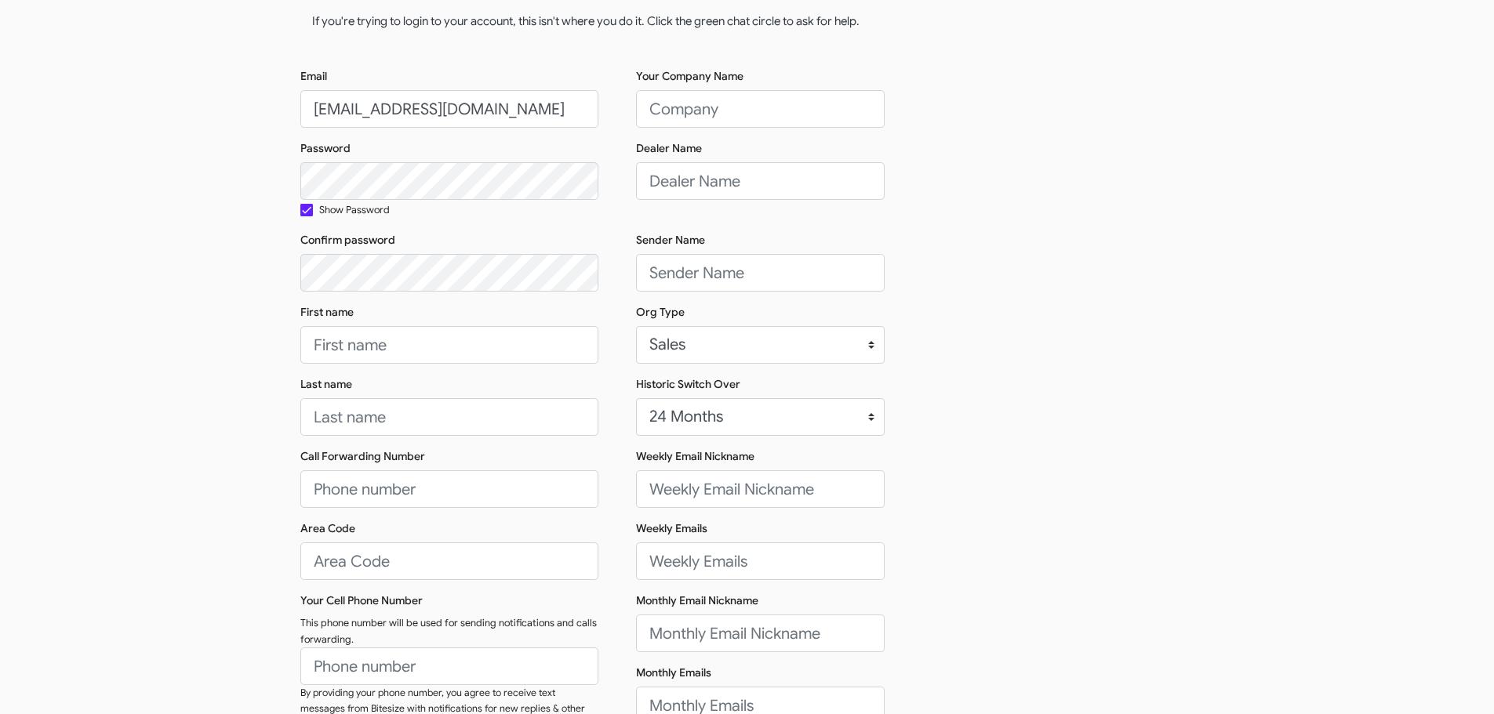
scroll to position [157, 0]
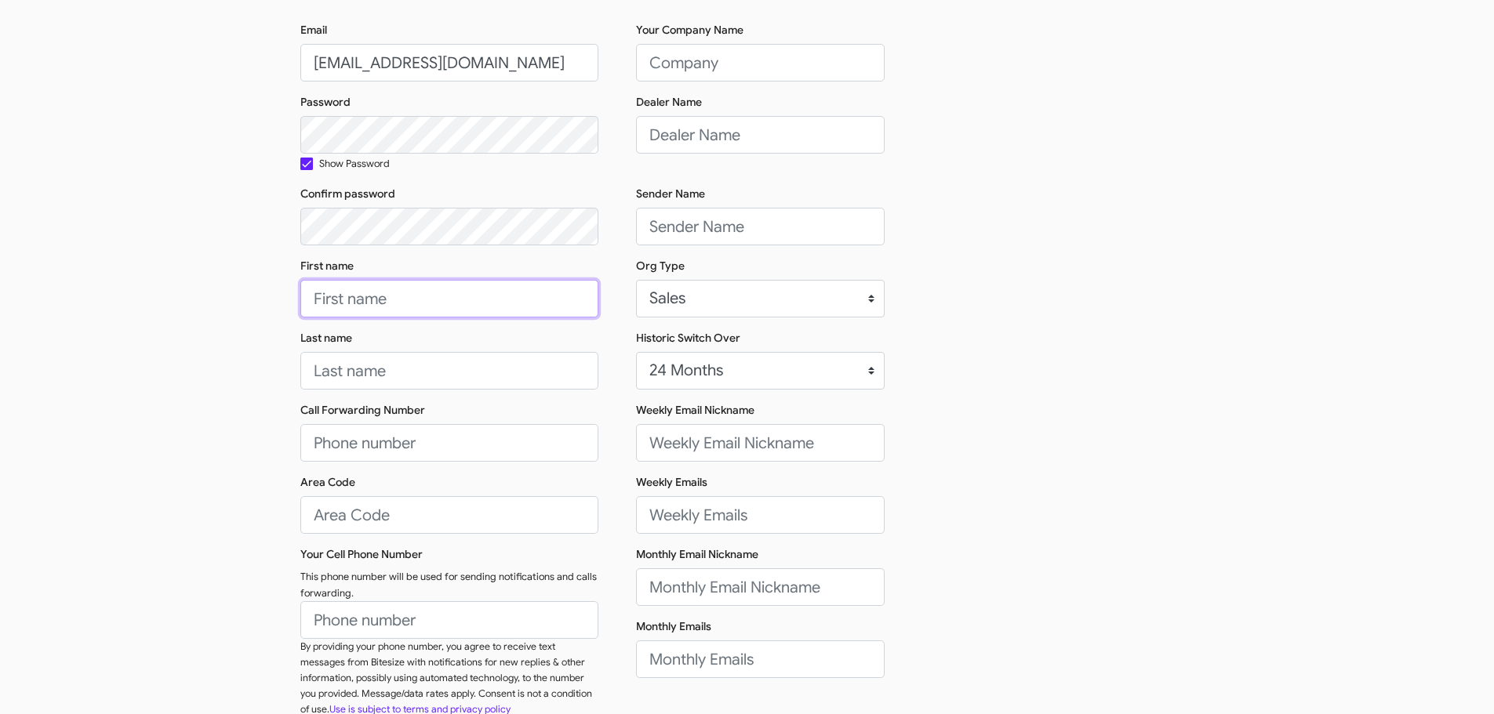
click at [392, 311] on input "First name" at bounding box center [449, 299] width 298 height 38
type input "Sender"
click at [390, 365] on input "Last name" at bounding box center [449, 371] width 298 height 38
click at [451, 384] on input "Last name" at bounding box center [449, 371] width 298 height 38
paste input "Toyota Walnut Creek"
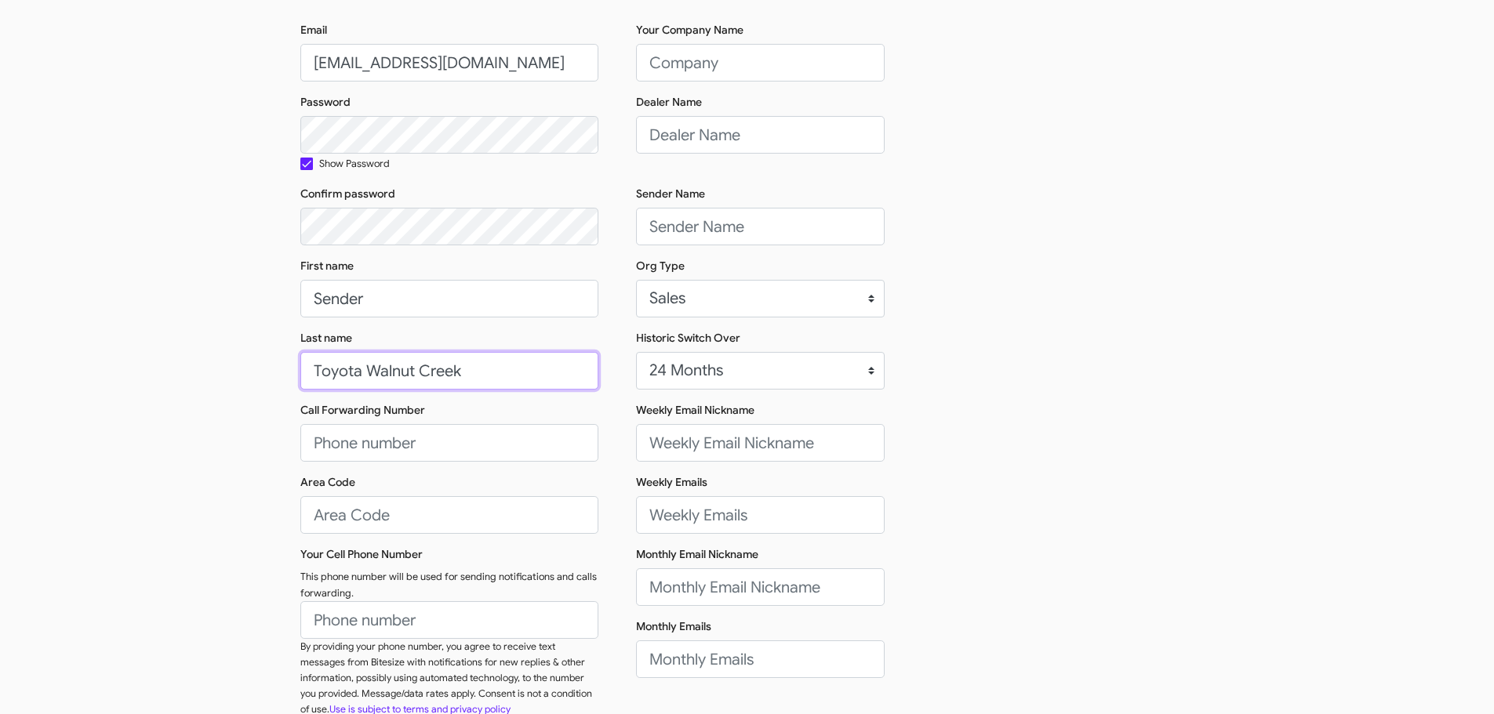
type input "Toyota Walnut Creek"
click at [426, 452] on input "Call Forwarding Number" at bounding box center [449, 443] width 298 height 38
type input "[PHONE_NUMBER]"
click at [382, 526] on input "Area Code" at bounding box center [449, 515] width 298 height 38
type input "925"
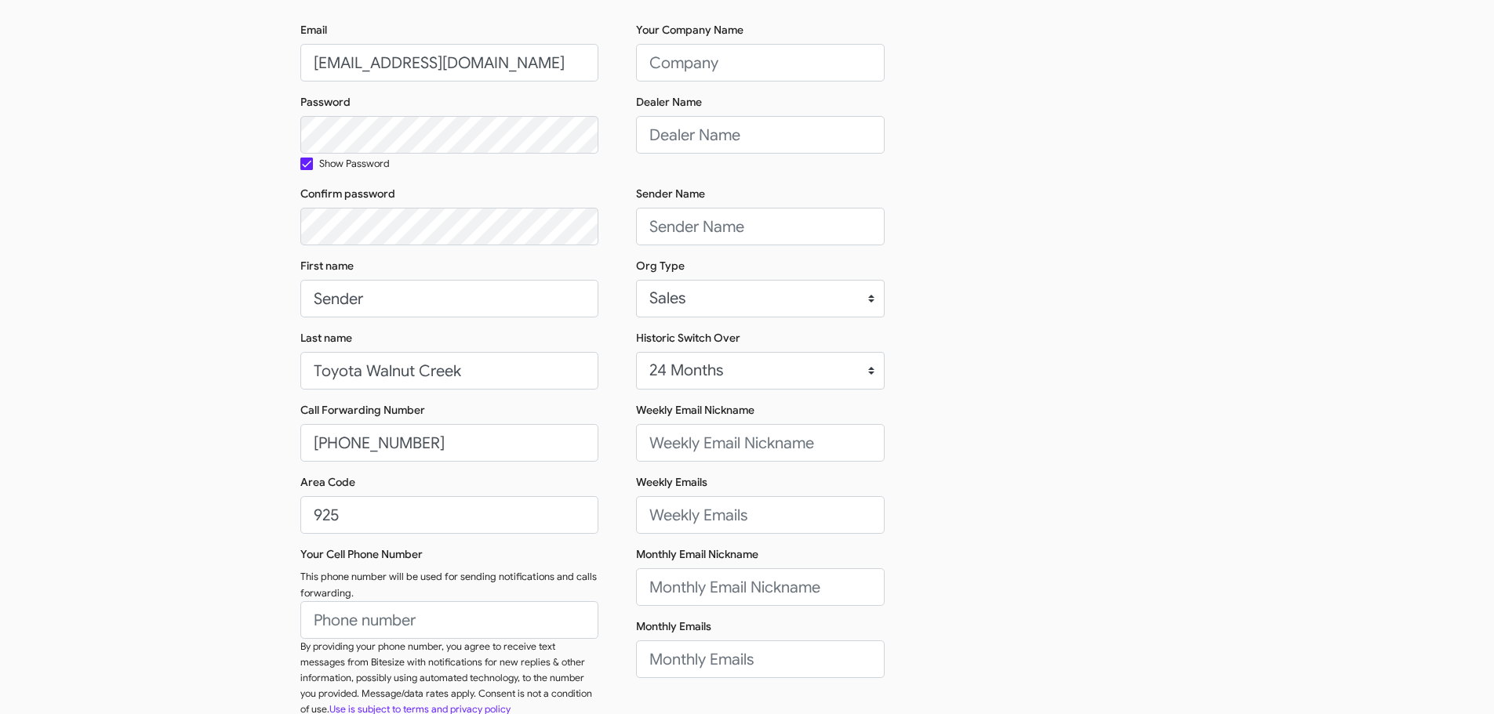
click at [376, 639] on div "By providing your phone number, you agree to receive text messages from Bitesiz…" at bounding box center [449, 678] width 298 height 78
click at [386, 624] on input "Your Cell Phone Number" at bounding box center [449, 621] width 298 height 38
type input "925933740"
click at [461, 375] on input "Toyota Walnut Creek" at bounding box center [449, 371] width 298 height 38
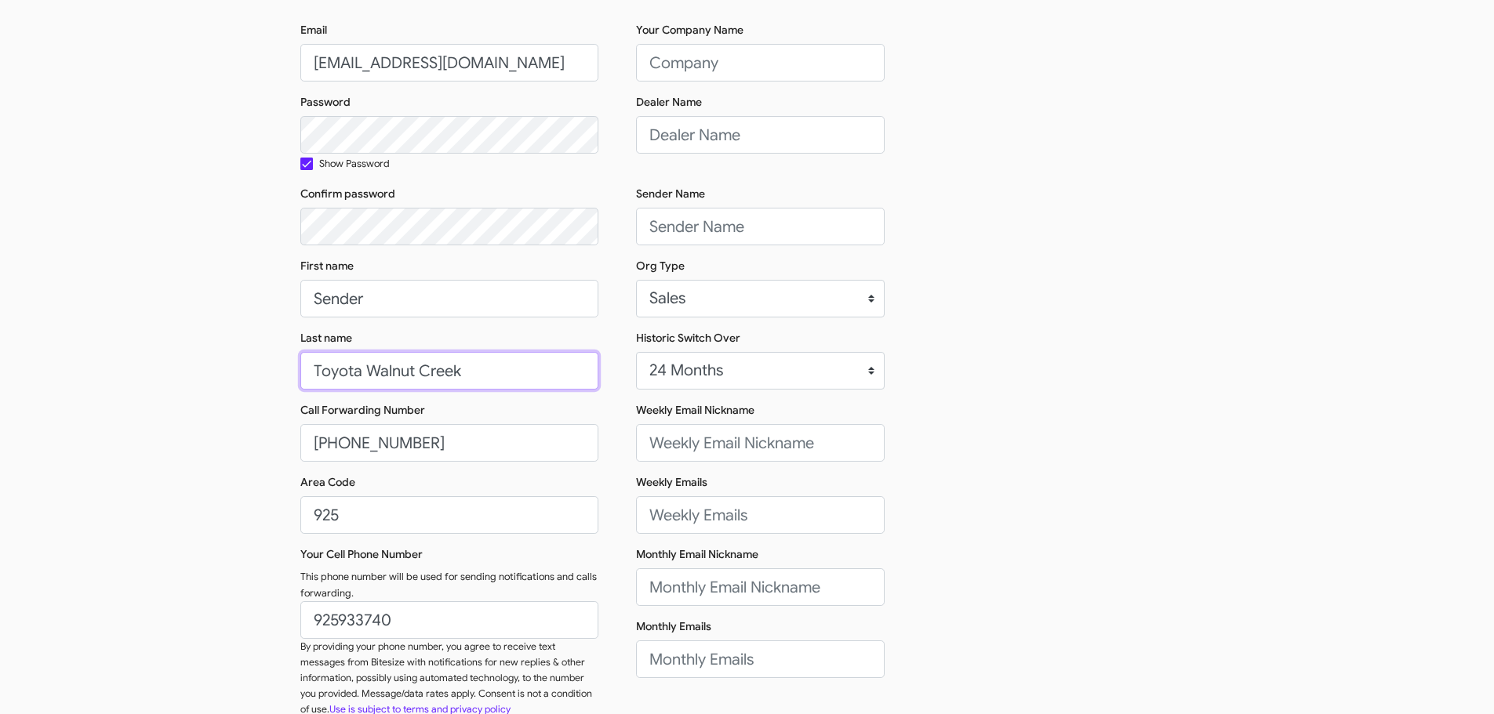
click at [461, 375] on input "Toyota Walnut Creek" at bounding box center [449, 371] width 298 height 38
click at [753, 53] on input "Your Company Name" at bounding box center [760, 63] width 249 height 38
paste input "Toyota Walnut Creek"
type input "Toyota Walnut Creek"
click at [714, 130] on input "Dealer Name" at bounding box center [760, 135] width 249 height 38
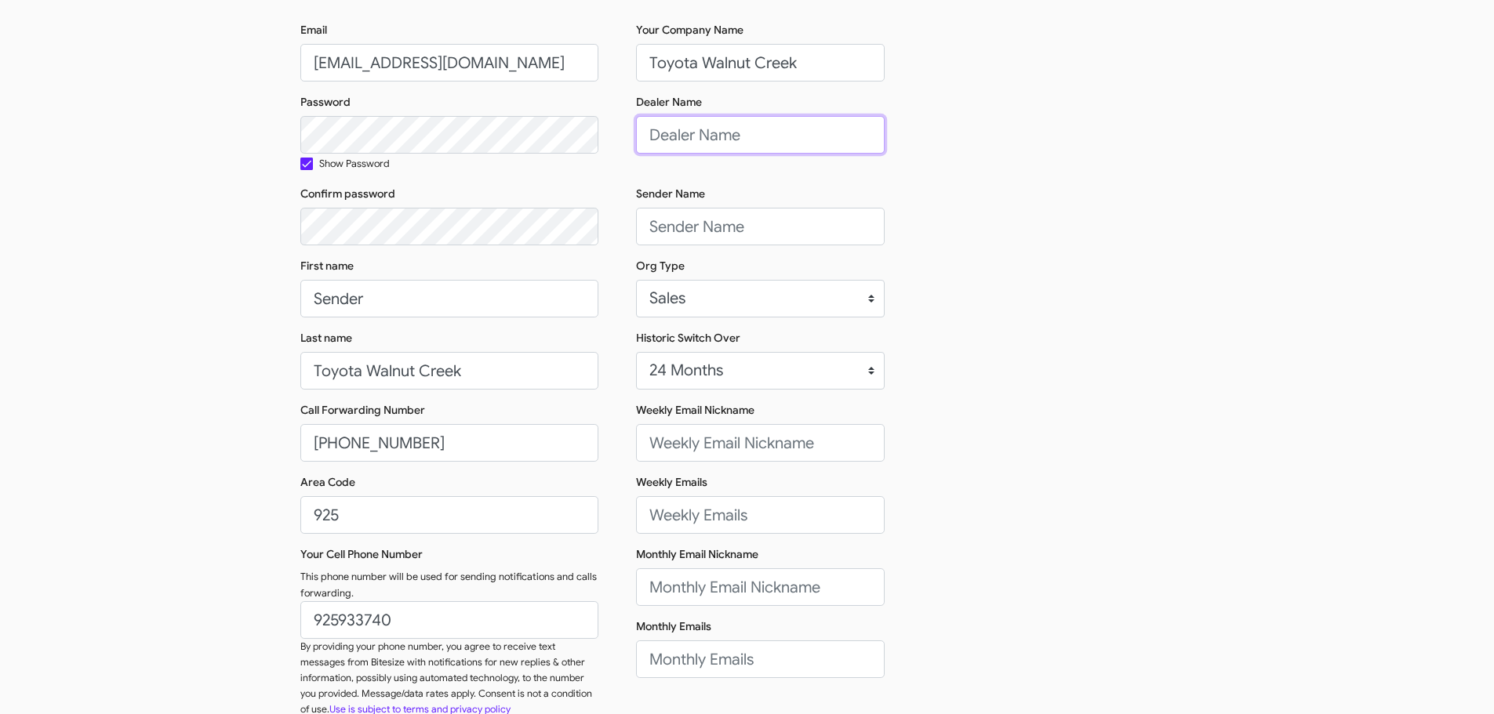
paste input "Toyota Walnut Creek"
type input "Toyota Walnut Creek"
click at [705, 227] on input "Sender Name" at bounding box center [760, 227] width 249 height 38
click at [717, 233] on input "Sender Name" at bounding box center [760, 227] width 249 height 38
paste input "[PERSON_NAME]"
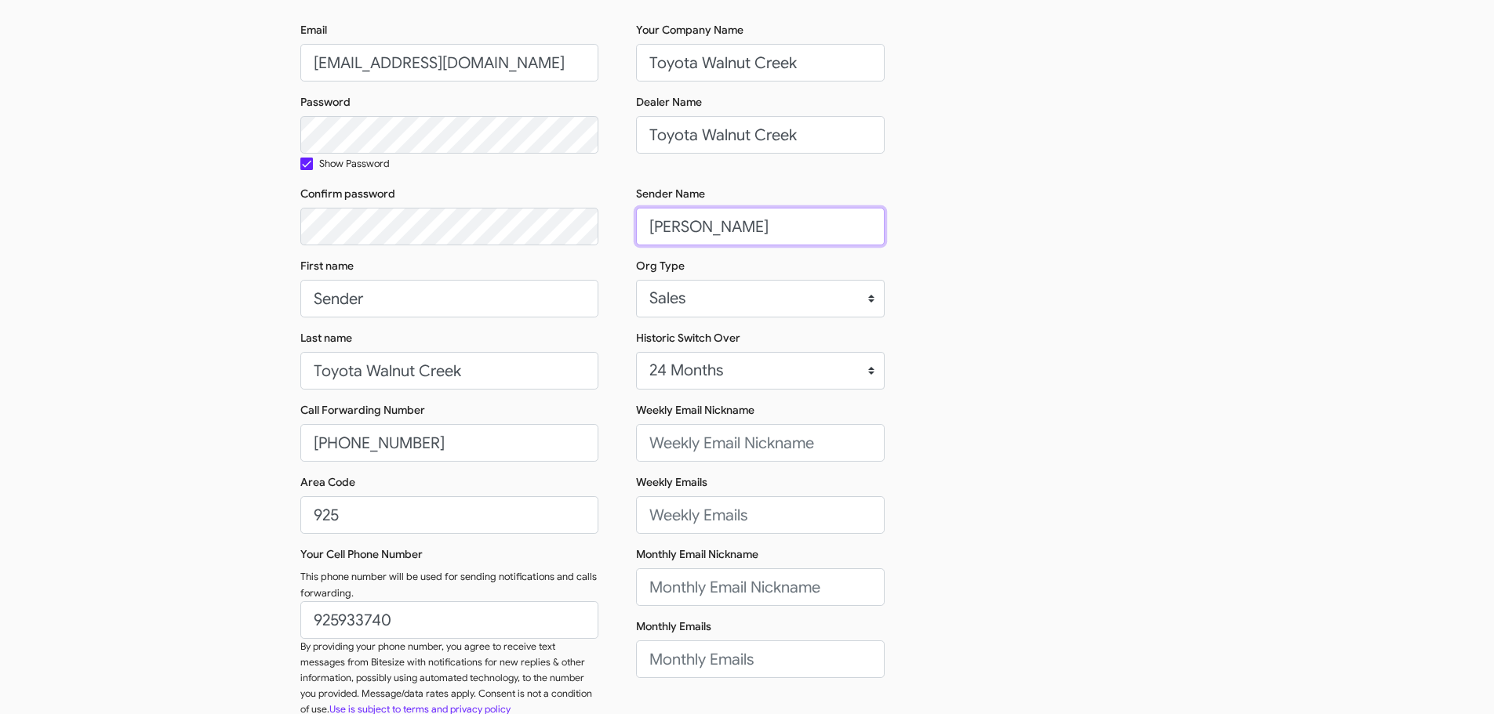
type input "[PERSON_NAME]"
click at [715, 449] on input "Weekly Email Nickname" at bounding box center [760, 443] width 249 height 38
paste input "[PERSON_NAME] and [PERSON_NAME]"
type input "[PERSON_NAME] and [PERSON_NAME]"
click at [685, 590] on input "Monthly Email Nickname" at bounding box center [760, 588] width 249 height 38
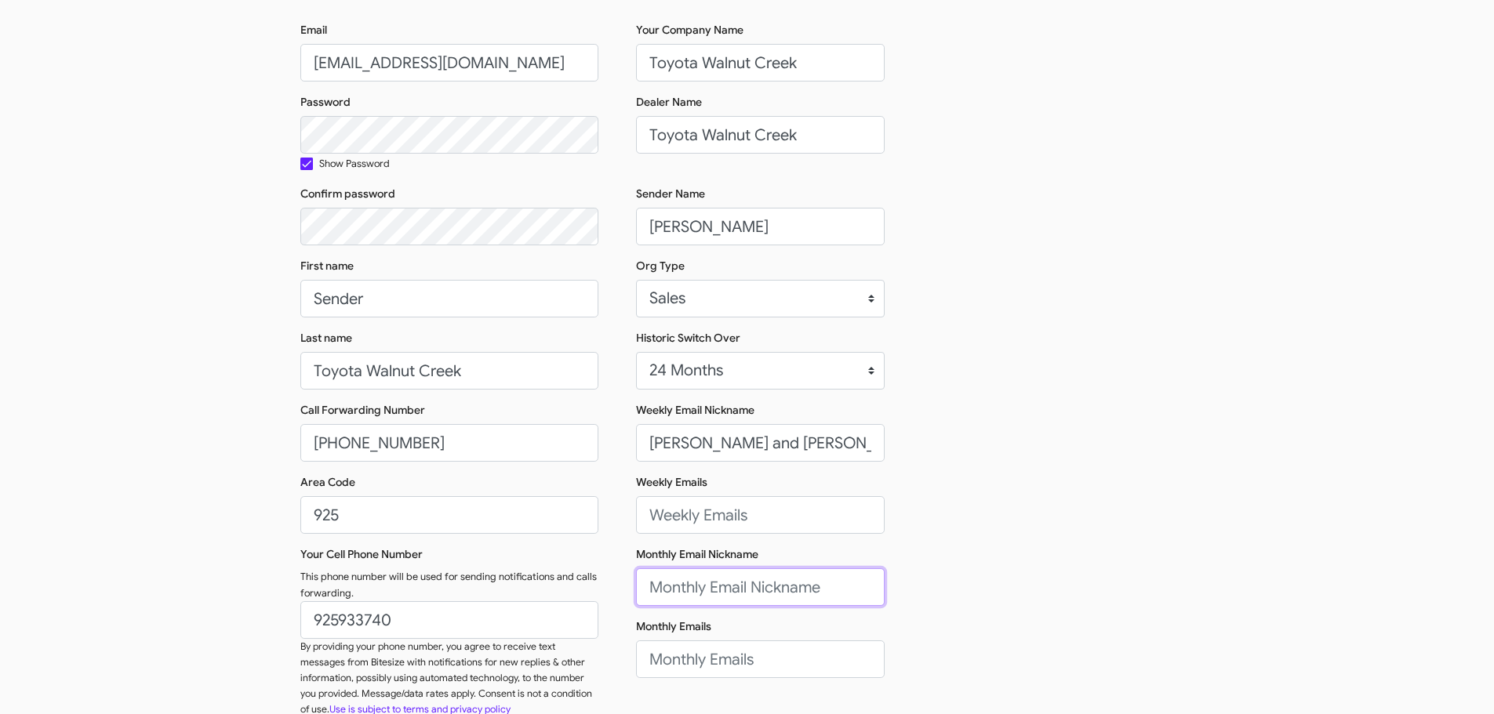
paste input "[PERSON_NAME] and [PERSON_NAME]"
type input "[PERSON_NAME] and [PERSON_NAME]"
click at [709, 516] on input "Weekly Emails" at bounding box center [760, 515] width 249 height 38
paste input "[EMAIL_ADDRESS][DOMAIN_NAME], [EMAIL_ADDRESS][DOMAIN_NAME]"
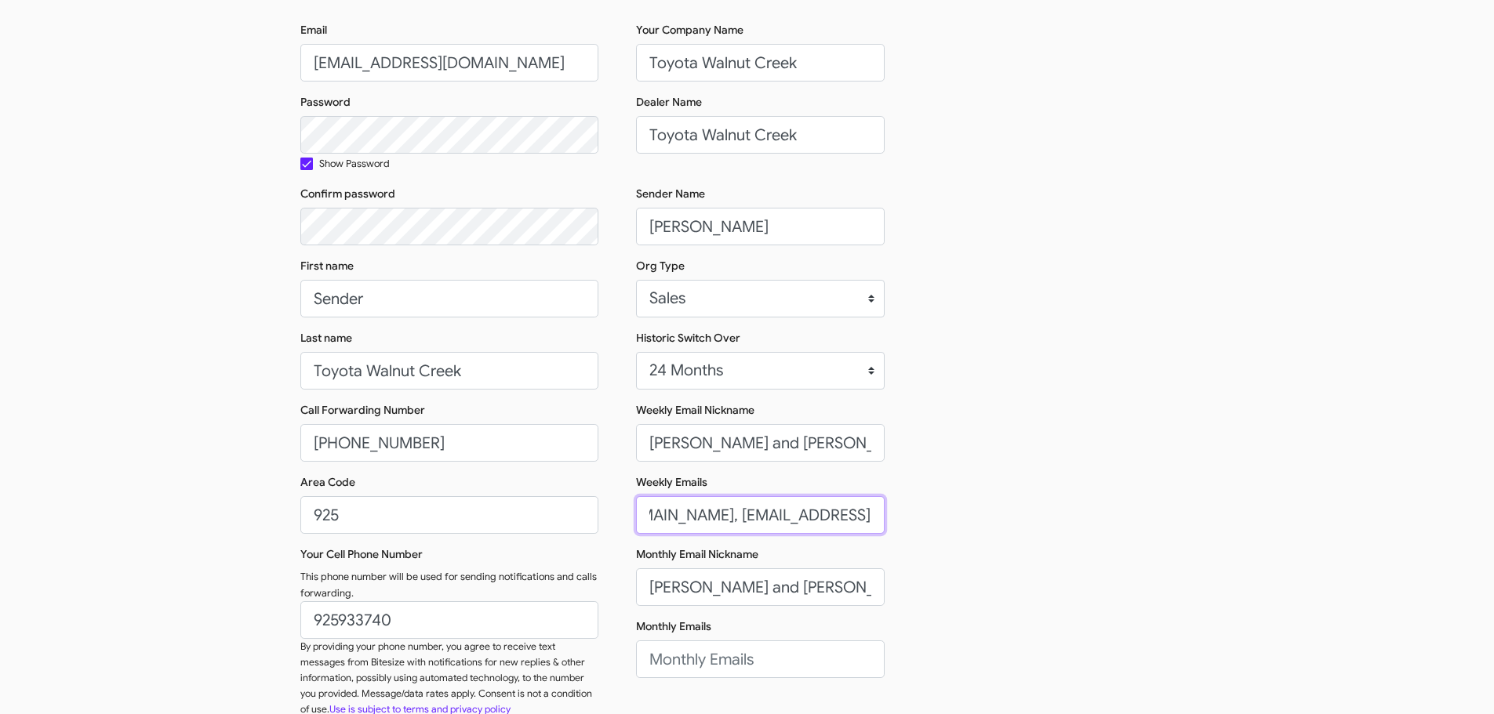
scroll to position [0, 165]
type input "[EMAIL_ADDRESS][DOMAIN_NAME], [EMAIL_ADDRESS][DOMAIN_NAME]"
click at [672, 651] on input "Monthly Emails" at bounding box center [760, 660] width 249 height 38
paste input "[EMAIL_ADDRESS][DOMAIN_NAME], [EMAIL_ADDRESS][DOMAIN_NAME]"
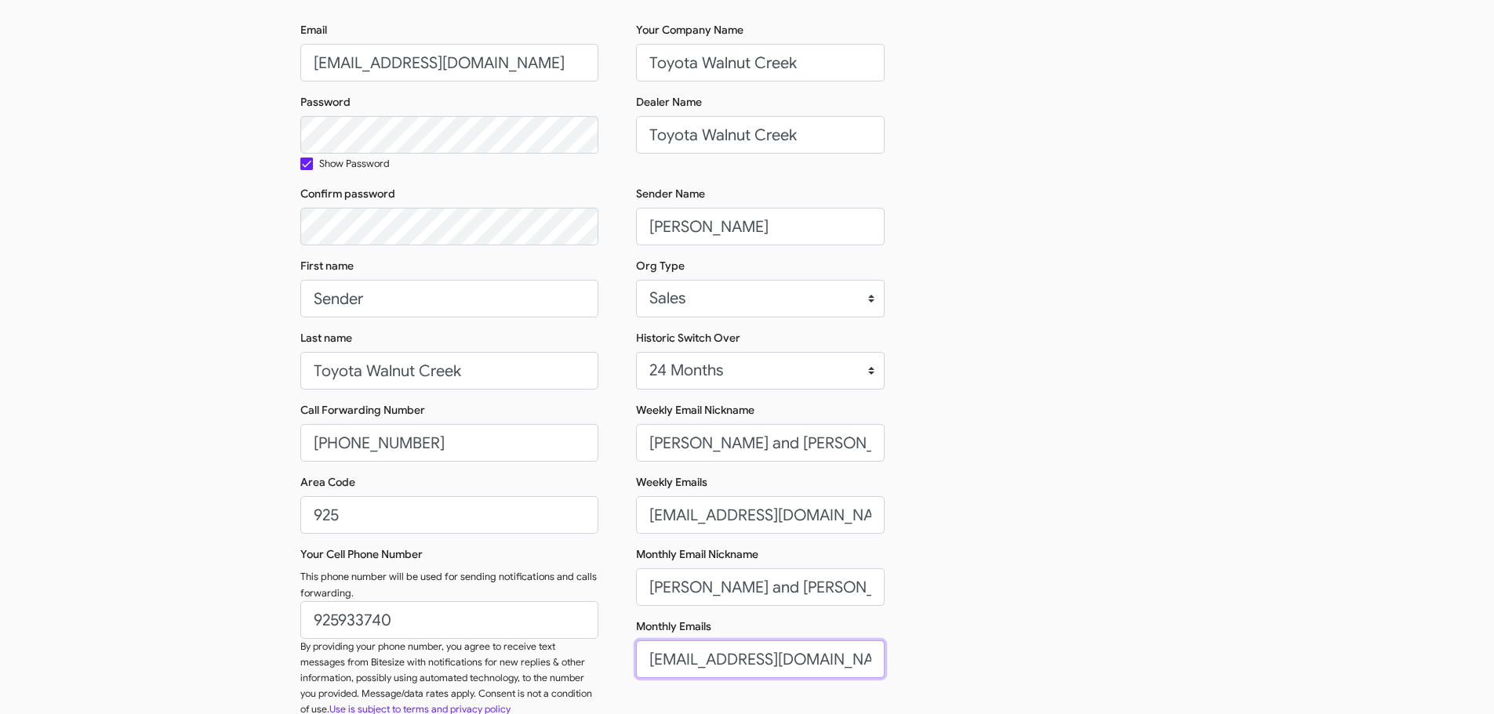
scroll to position [0, 166]
type input "[EMAIL_ADDRESS][DOMAIN_NAME], [EMAIL_ADDRESS][DOMAIN_NAME]"
click at [976, 609] on div "Email [EMAIL_ADDRESS][DOMAIN_NAME] Password Show Password Confirm password Firs…" at bounding box center [747, 376] width 894 height 708
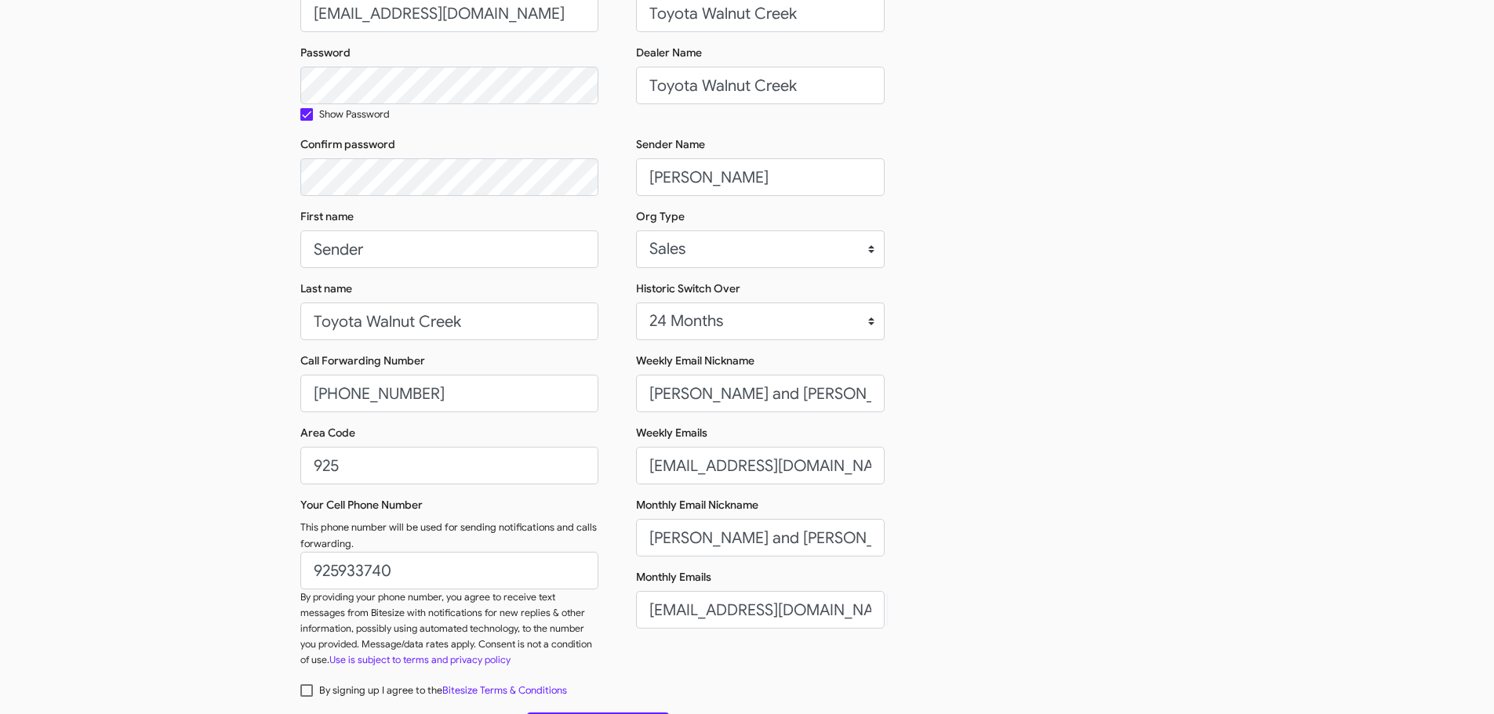
scroll to position [249, 0]
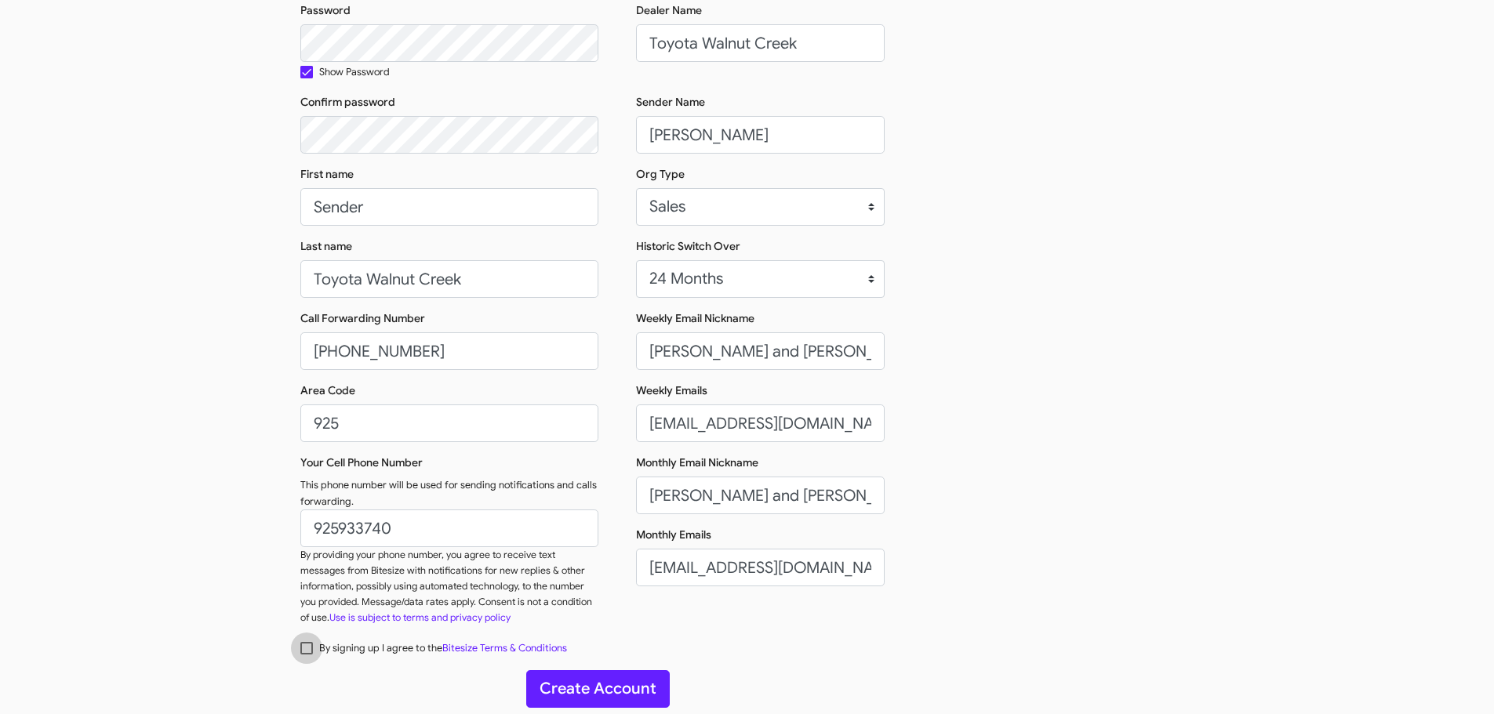
click at [300, 650] on span at bounding box center [306, 648] width 13 height 13
click at [306, 655] on input "By signing up I agree to the Bitesize Terms & Conditions" at bounding box center [306, 655] width 1 height 1
checkbox input "true"
click at [616, 685] on button "Create Account" at bounding box center [598, 690] width 144 height 38
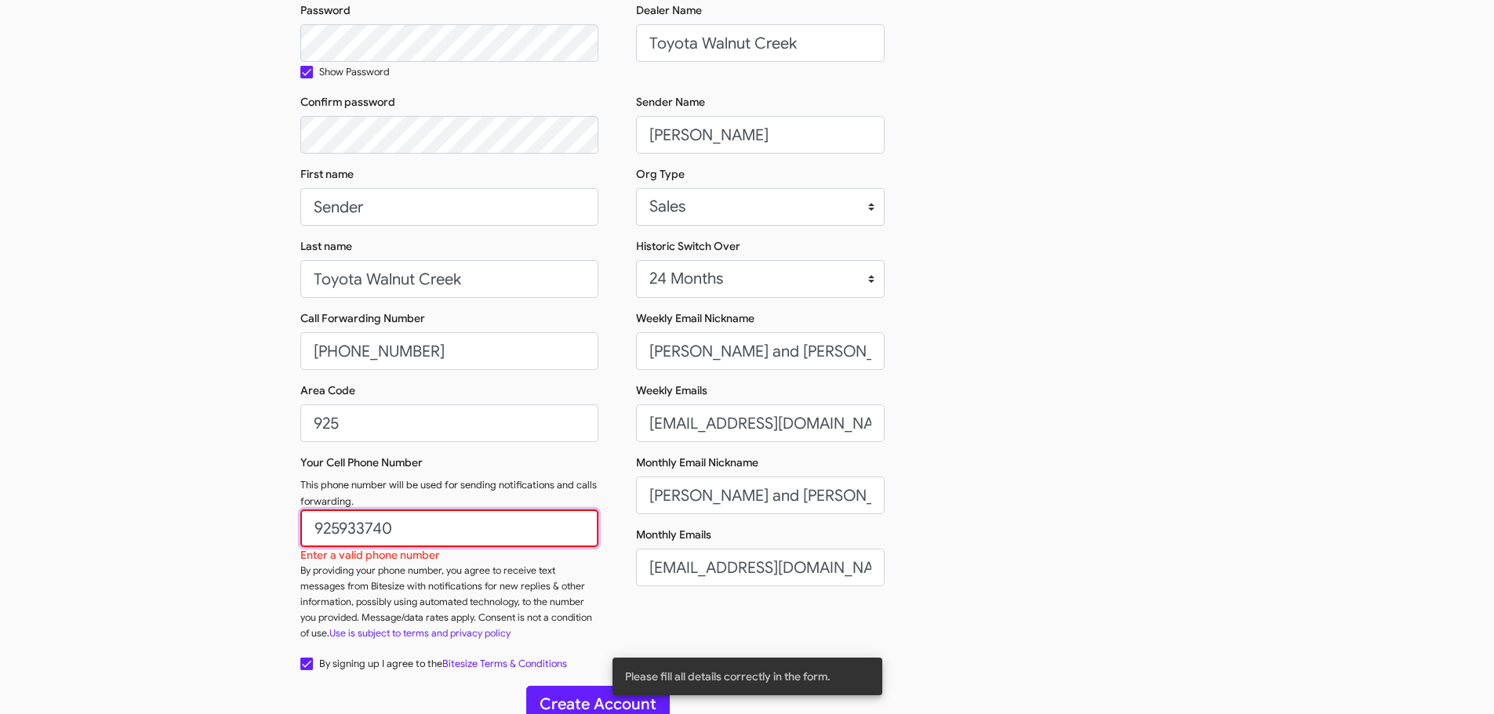
click at [378, 535] on input "925933740" at bounding box center [449, 529] width 298 height 38
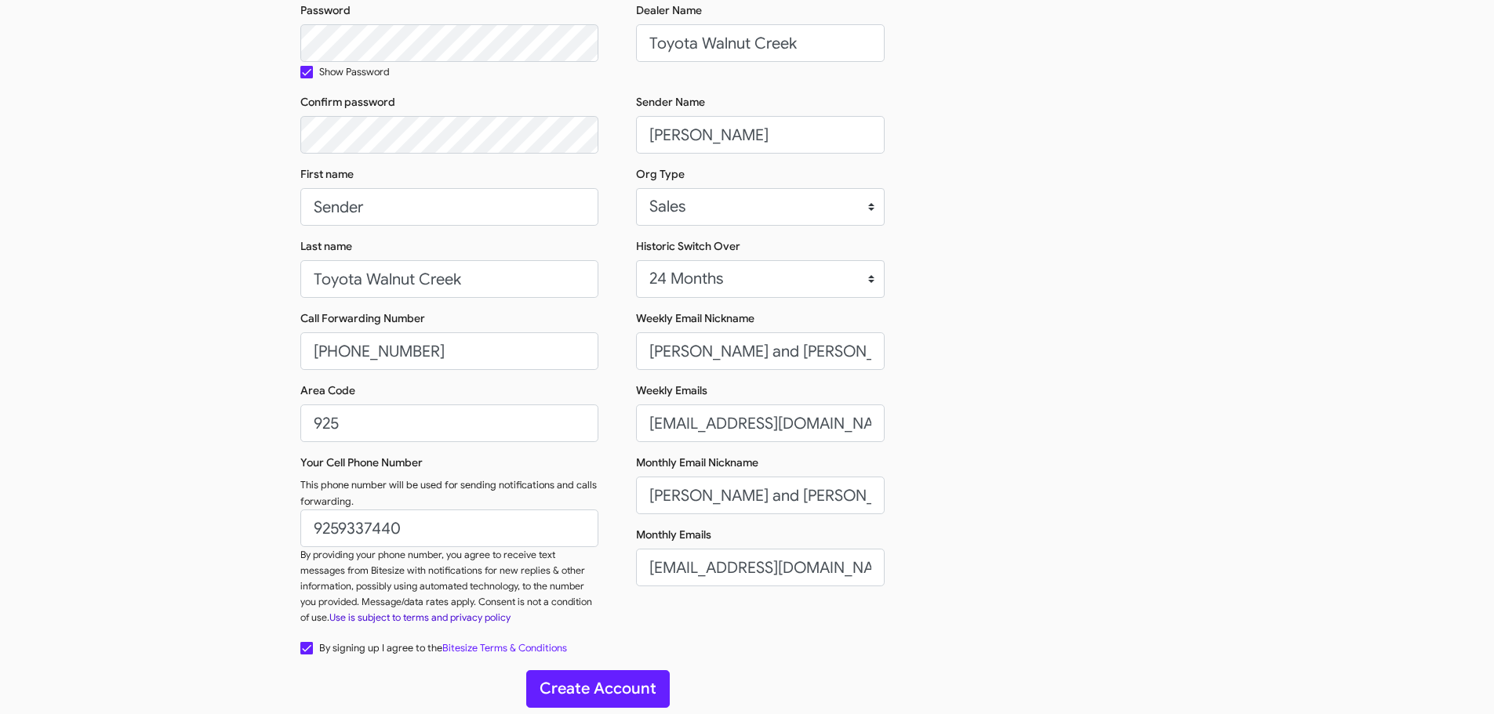
type input "[PHONE_NUMBER]"
click at [511, 612] on link "Use is subject to terms and privacy policy" at bounding box center [419, 618] width 181 height 13
click at [604, 696] on button "Create Account" at bounding box center [598, 690] width 144 height 38
